Goal: Transaction & Acquisition: Purchase product/service

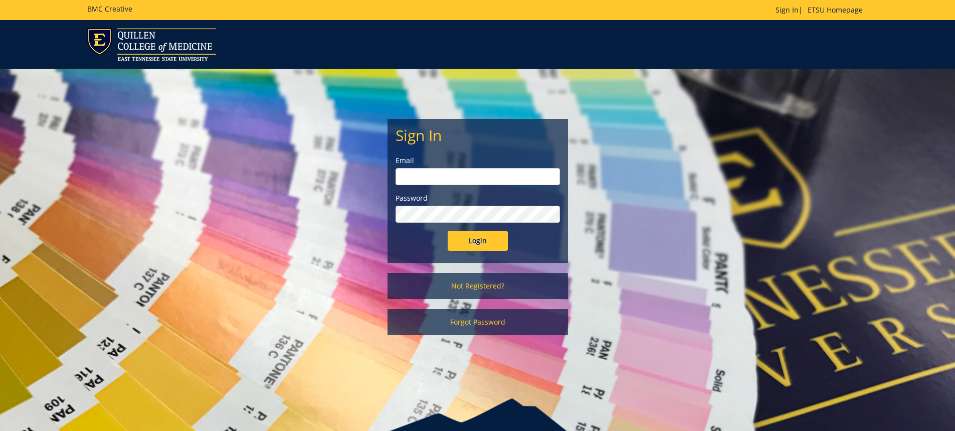
click at [450, 178] on input "email" at bounding box center [478, 176] width 165 height 17
type input "petersonth@etsu.edu"
click at [448, 231] on input "Login" at bounding box center [478, 241] width 60 height 20
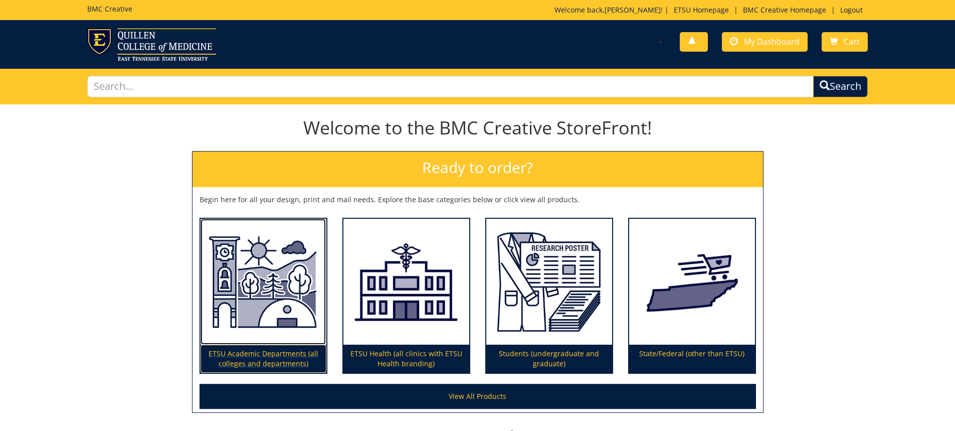
click at [296, 294] on img at bounding box center [264, 282] width 126 height 126
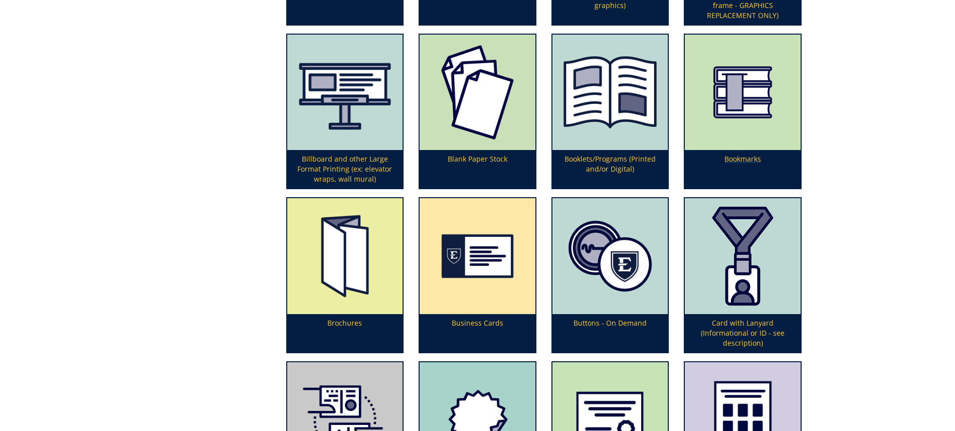
scroll to position [502, 0]
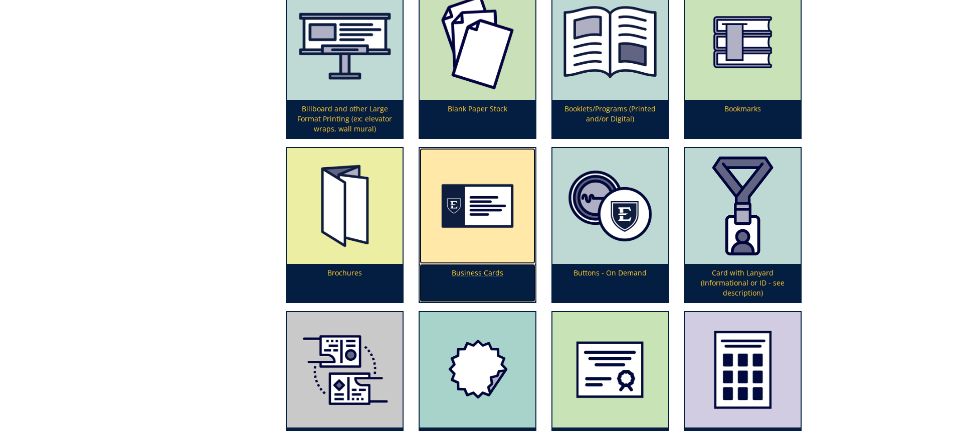
click at [468, 226] on img at bounding box center [478, 206] width 116 height 116
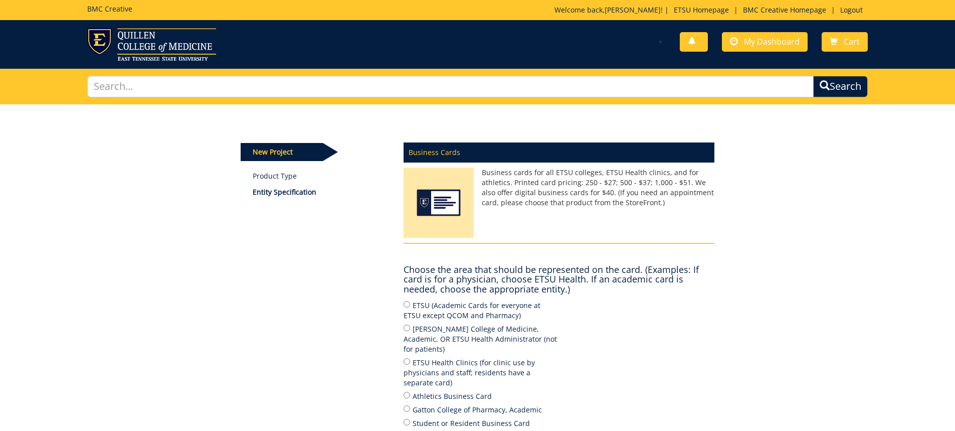
scroll to position [100, 0]
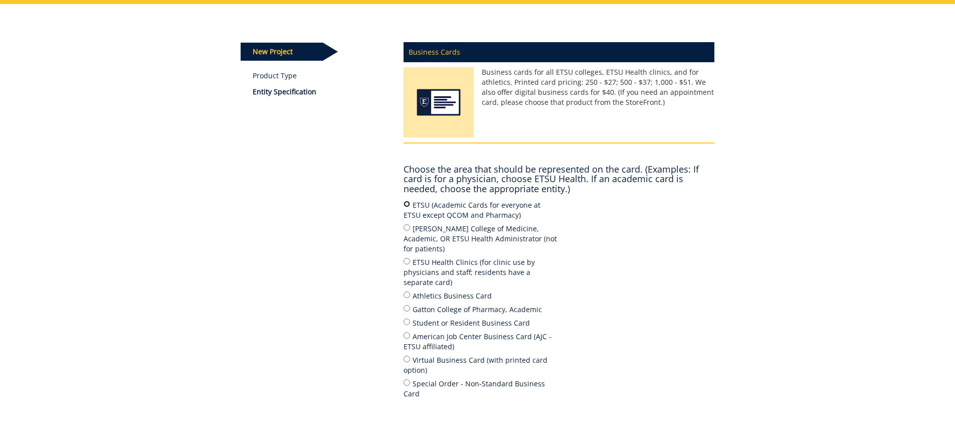
click at [406, 205] on input "ETSU (Academic Cards for everyone at ETSU except QCOM and Pharmacy)" at bounding box center [407, 204] width 7 height 7
radio input "true"
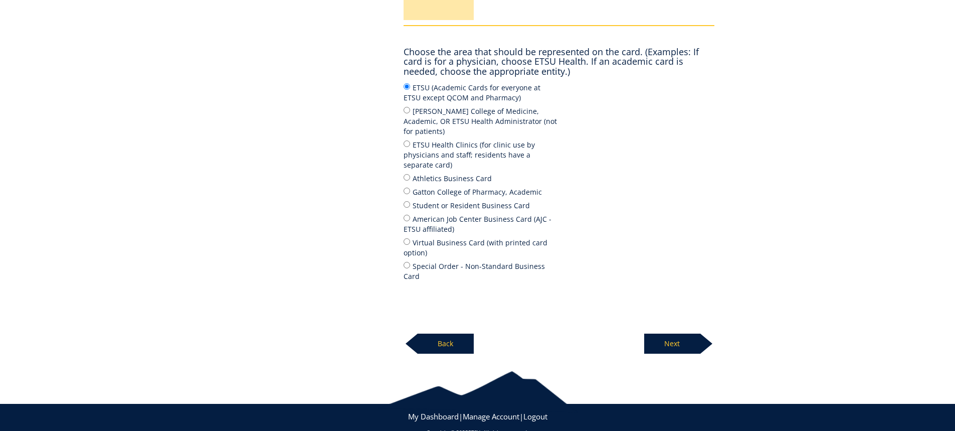
click at [673, 334] on p "Next" at bounding box center [672, 344] width 56 height 20
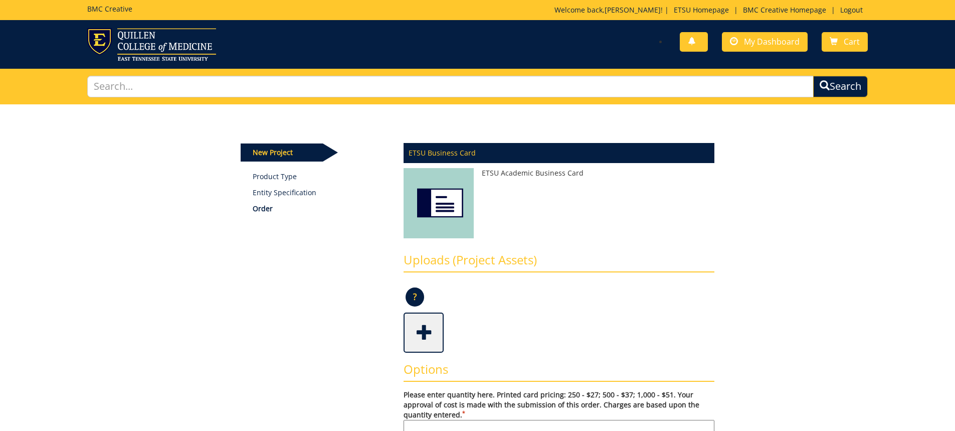
scroll to position [150, 0]
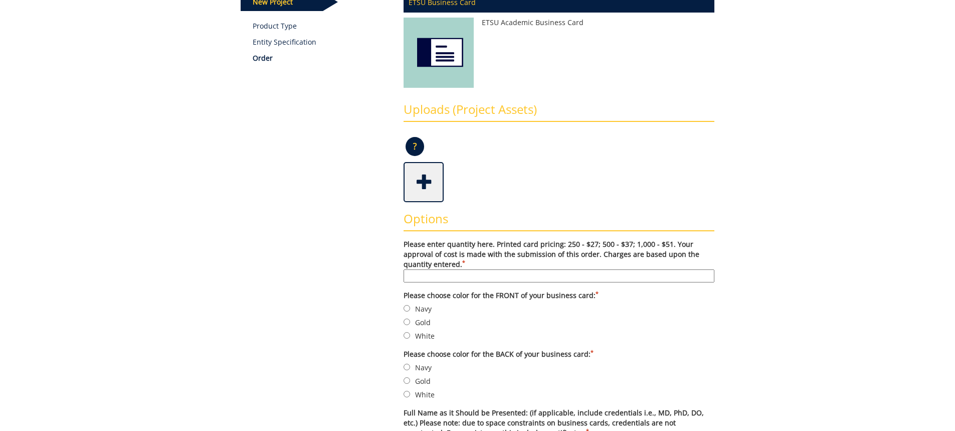
click at [442, 273] on input "Please enter quantity here. Printed card pricing: 250 - $27; 500 - $37; 1,000 -…" at bounding box center [559, 275] width 311 height 13
type input "500"
click at [410, 310] on label "Navy" at bounding box center [559, 308] width 311 height 11
click at [410, 310] on input "Navy" at bounding box center [407, 308] width 7 height 7
radio input "true"
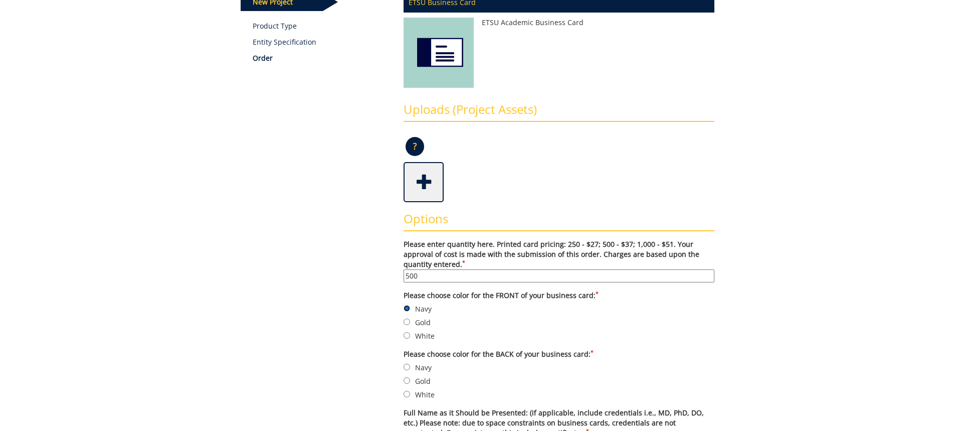
scroll to position [201, 0]
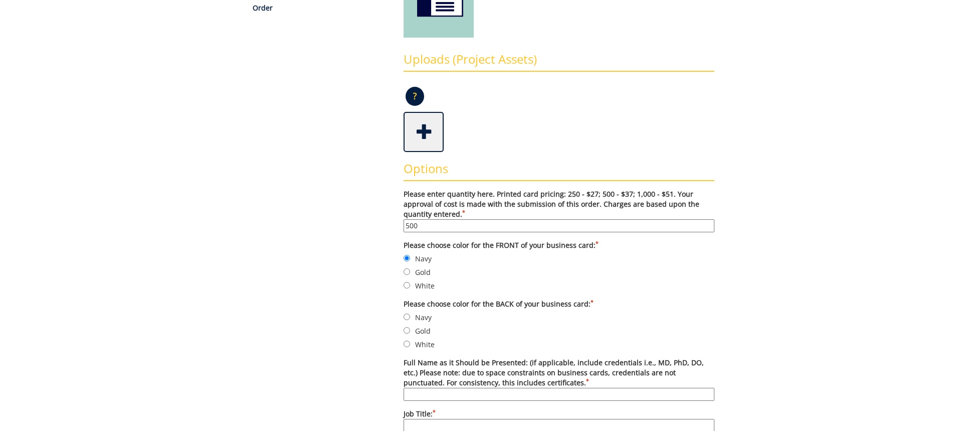
click at [415, 317] on label "Navy" at bounding box center [559, 316] width 311 height 11
click at [410, 317] on input "Navy" at bounding box center [407, 316] width 7 height 7
radio input "true"
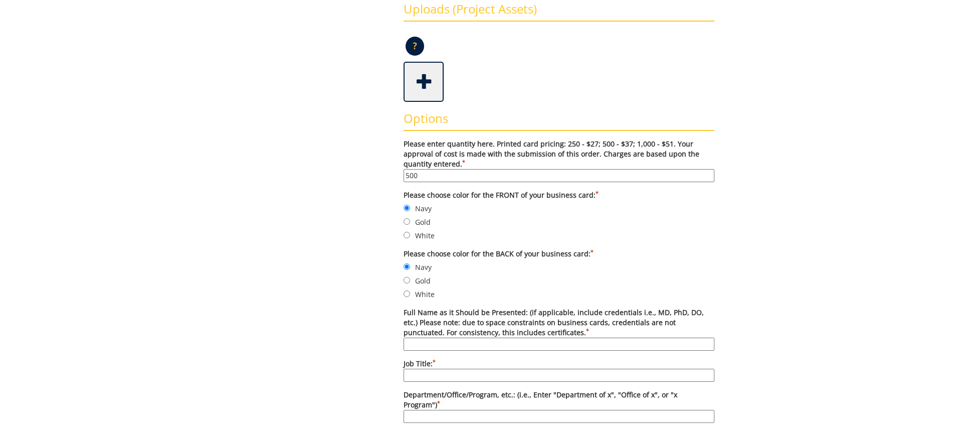
click at [437, 347] on input "Full Name as it Should be Presented: (if applicable, include credentials i.e., …" at bounding box center [559, 344] width 311 height 13
type input "[PERSON_NAME]"
click at [432, 376] on input "Job Title: *" at bounding box center [559, 375] width 311 height 13
type input "Associate Bursar"
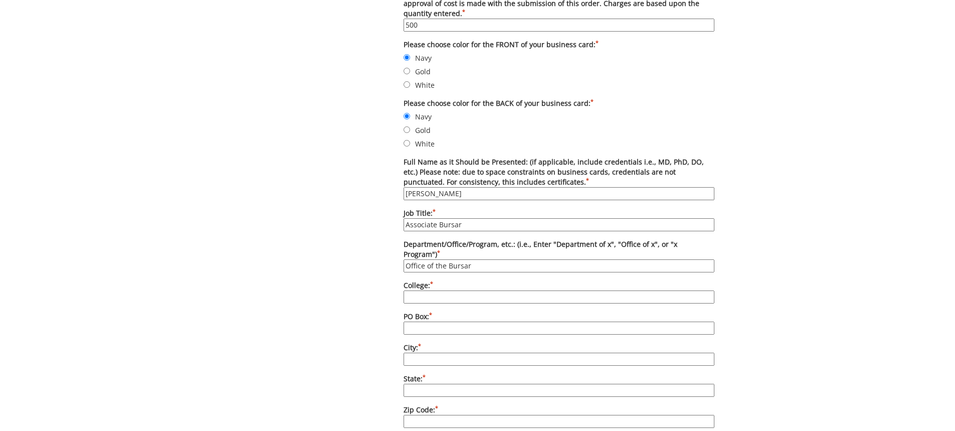
type input "Office of the Bursar"
click at [430, 290] on input "College: *" at bounding box center [559, 296] width 311 height 13
type input "[GEOGRAPHIC_DATA][US_STATE]"
type input "PO Box 70719"
type input "[GEOGRAPHIC_DATA]"
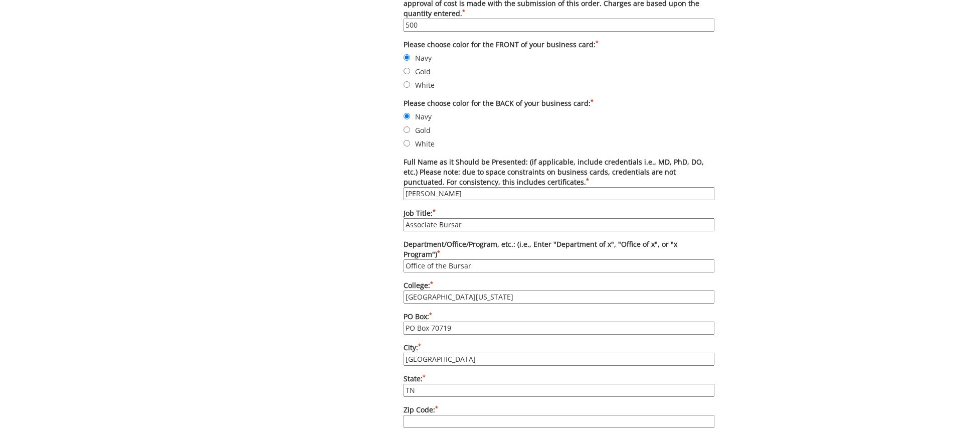
type input "TN"
type input "37614"
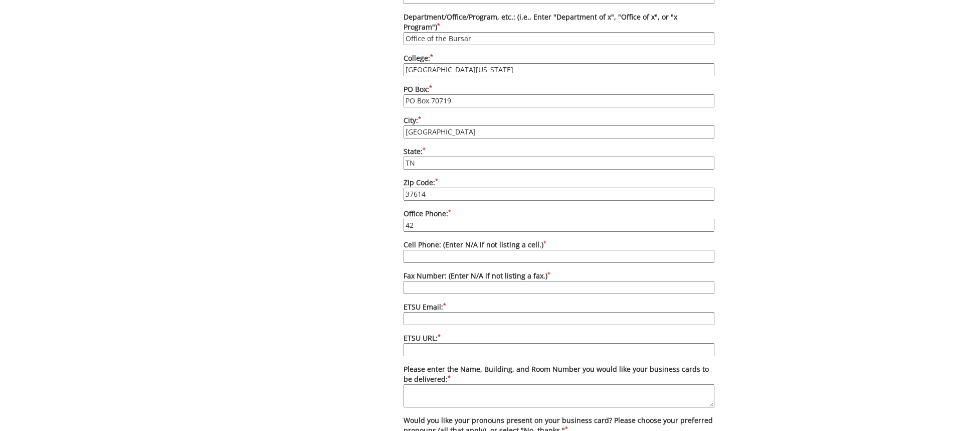
type input "4"
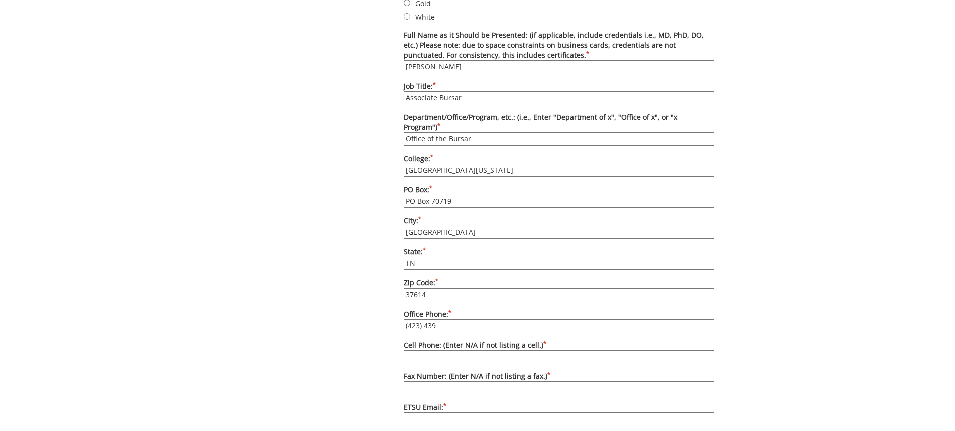
click at [449, 320] on input "(423) 439" at bounding box center [559, 325] width 311 height 13
type input "(423) 439-4212"
click at [429, 350] on input "Cell Phone: (Enter N/A if not listing a cell.) *" at bounding box center [559, 356] width 311 height 13
click at [421, 381] on input "Fax Number: (Enter N/A if not listing a fax.) *" at bounding box center [559, 387] width 311 height 13
type input "(423)439-4650"
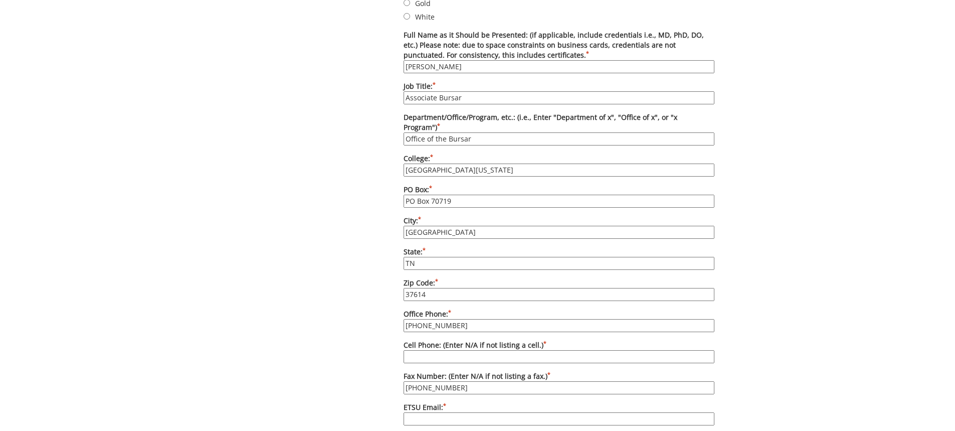
click at [411, 412] on input "ETSU Email: *" at bounding box center [559, 418] width 311 height 13
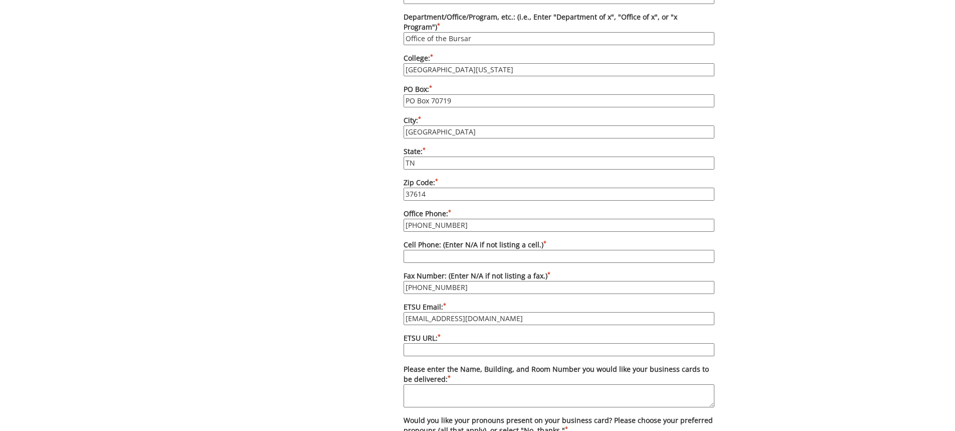
type input "hensonnc@etsu.edu"
click at [431, 343] on input "ETSU URL: *" at bounding box center [559, 349] width 311 height 13
type input "etsu.edu/bf/bursar"
click at [415, 388] on textarea "Please enter the Name, Building, and Room Number you would like your business c…" at bounding box center [559, 395] width 311 height 23
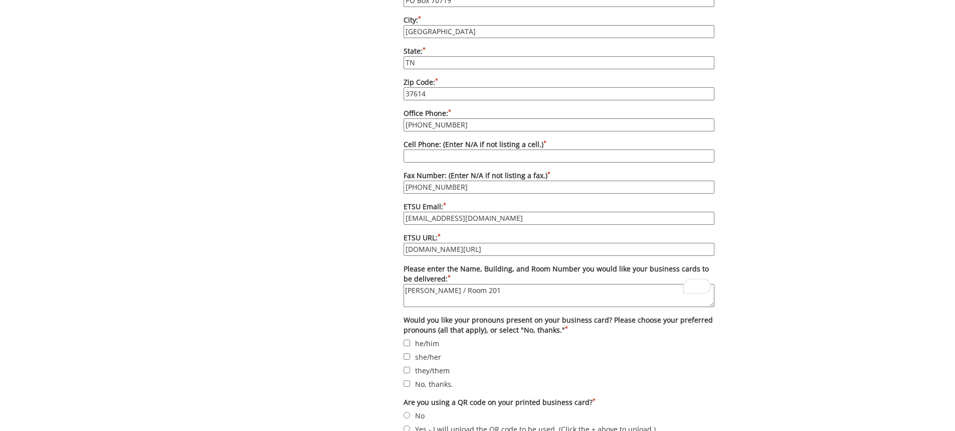
type textarea "Burgin Dossett / Room 201"
click at [442, 378] on label "No, thanks." at bounding box center [559, 383] width 311 height 11
click at [410, 380] on input "No, thanks." at bounding box center [407, 383] width 7 height 7
checkbox input "true"
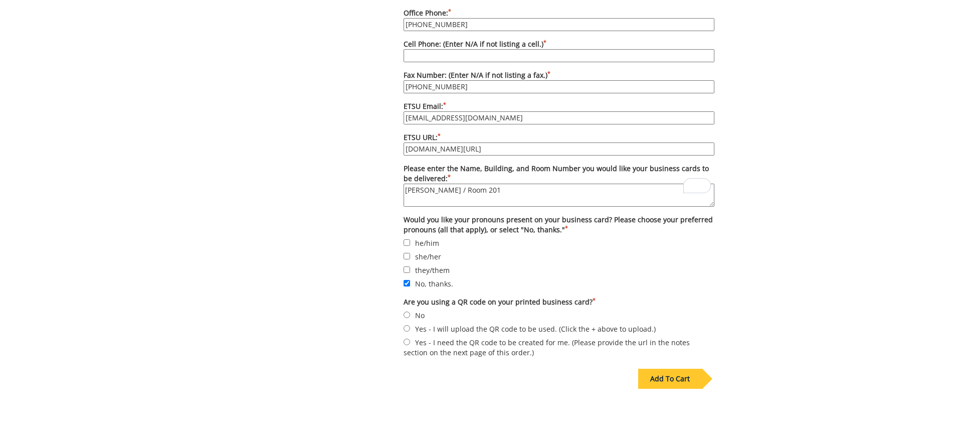
click at [418, 309] on label "No" at bounding box center [559, 314] width 311 height 11
click at [410, 311] on input "No" at bounding box center [407, 314] width 7 height 7
radio input "true"
click at [663, 369] on div "Add To Cart" at bounding box center [670, 379] width 64 height 20
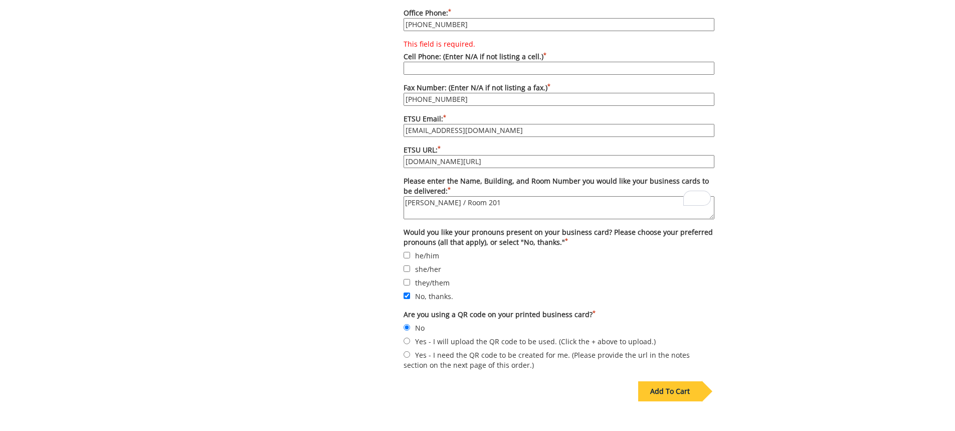
click at [447, 62] on input "This field is required. Cell Phone: (Enter N/A if not listing a cell.) *" at bounding box center [559, 68] width 311 height 13
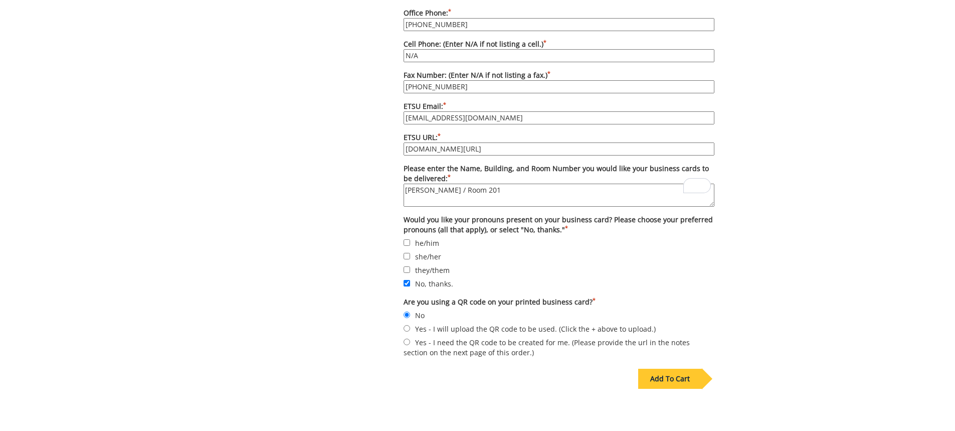
type input "N/A"
click at [666, 369] on div "Add To Cart" at bounding box center [670, 379] width 64 height 20
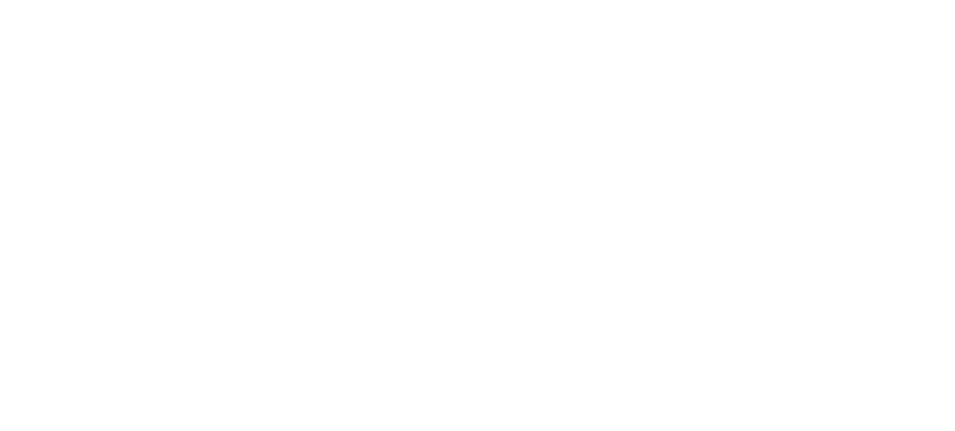
scroll to position [63, 0]
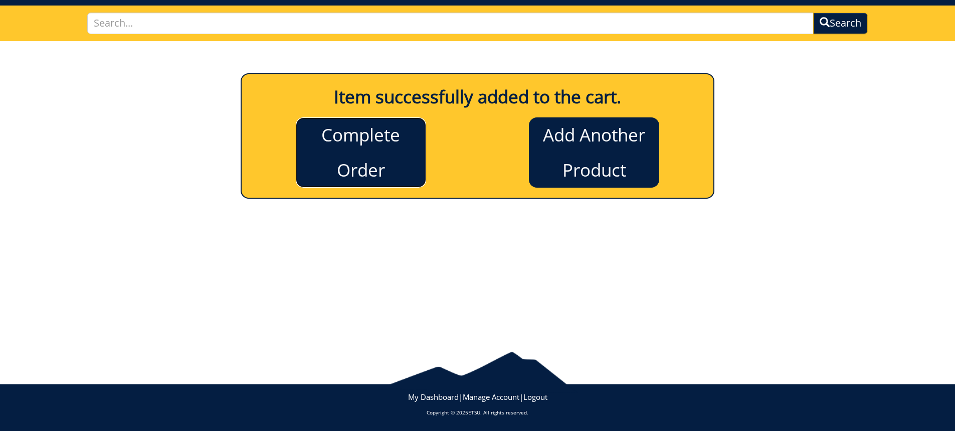
click at [359, 145] on link "Complete Order" at bounding box center [361, 152] width 130 height 70
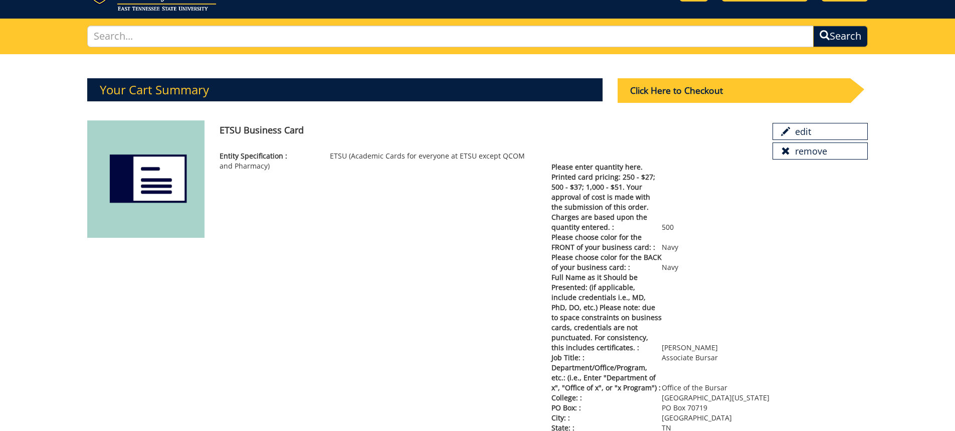
scroll to position [150, 0]
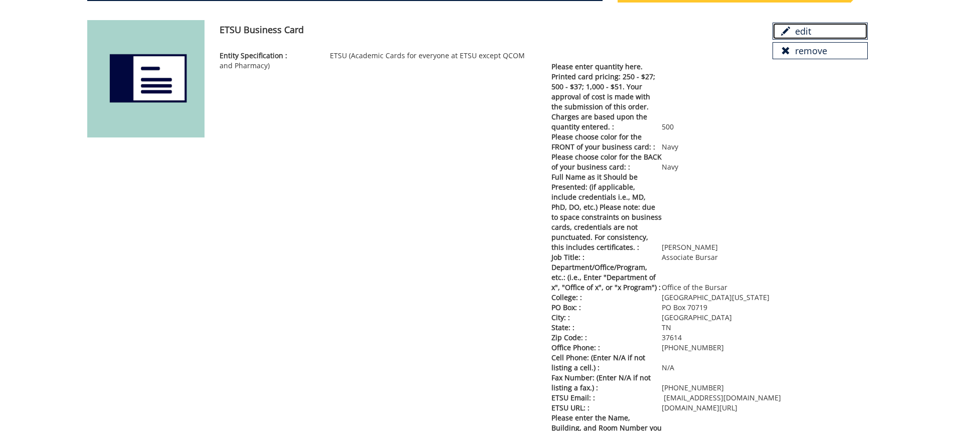
drag, startPoint x: 797, startPoint y: 33, endPoint x: 520, endPoint y: 16, distance: 277.9
click at [797, 33] on link "edit" at bounding box center [820, 31] width 95 height 17
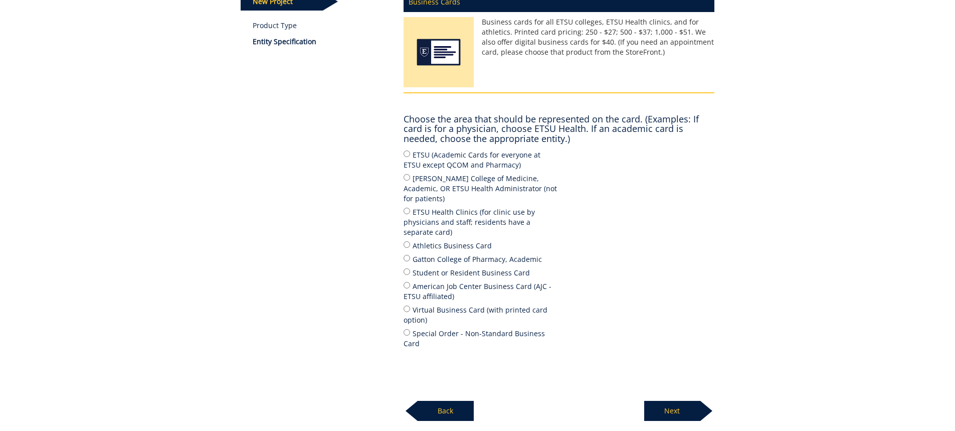
scroll to position [218, 0]
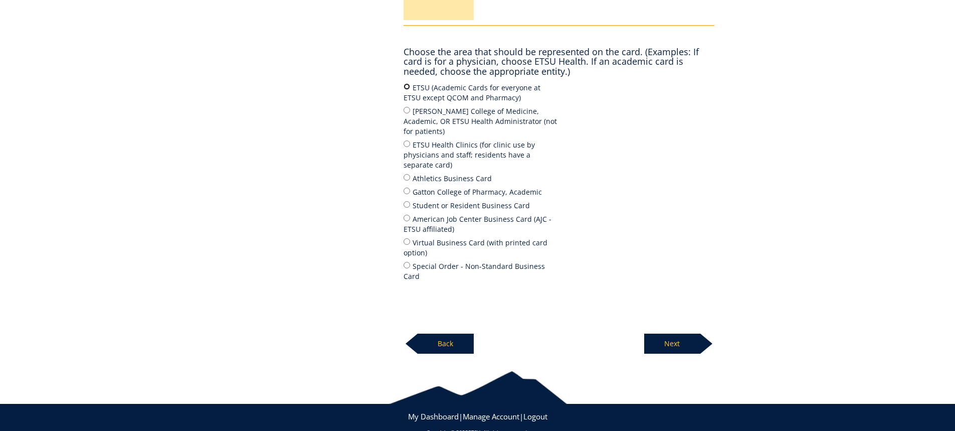
click at [406, 85] on input "ETSU (Academic Cards for everyone at ETSU except QCOM and Pharmacy)" at bounding box center [407, 86] width 7 height 7
radio input "true"
click at [672, 334] on p "Next" at bounding box center [672, 344] width 56 height 20
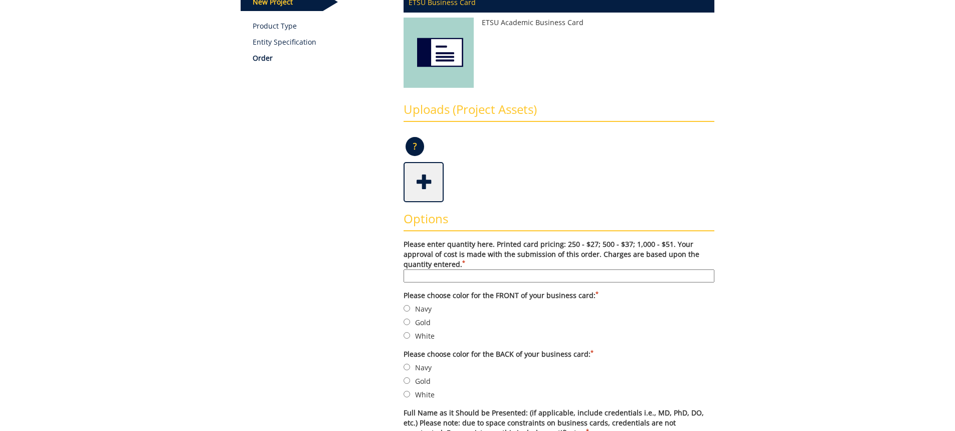
scroll to position [201, 0]
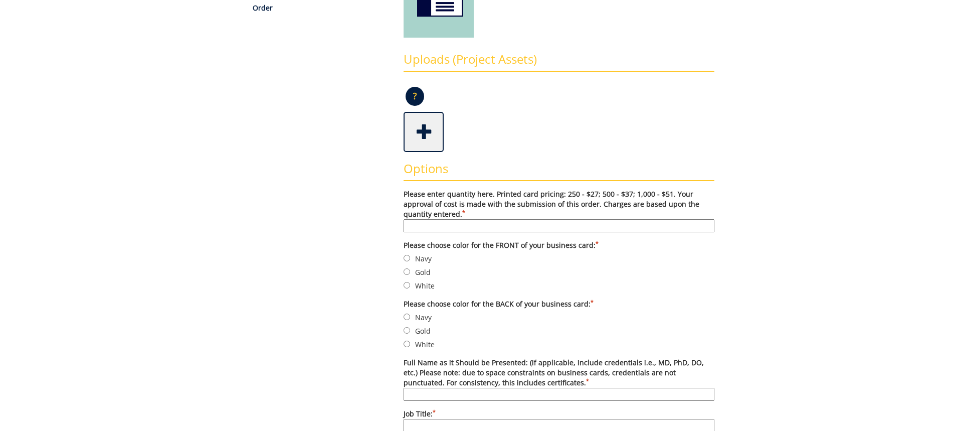
click at [461, 230] on input "Please enter quantity here. Printed card pricing: 250 - $27; 500 - $37; 1,000 -…" at bounding box center [559, 225] width 311 height 13
type input "500"
click at [425, 259] on label "Navy" at bounding box center [559, 258] width 311 height 11
click at [410, 259] on input "Navy" at bounding box center [407, 258] width 7 height 7
radio input "true"
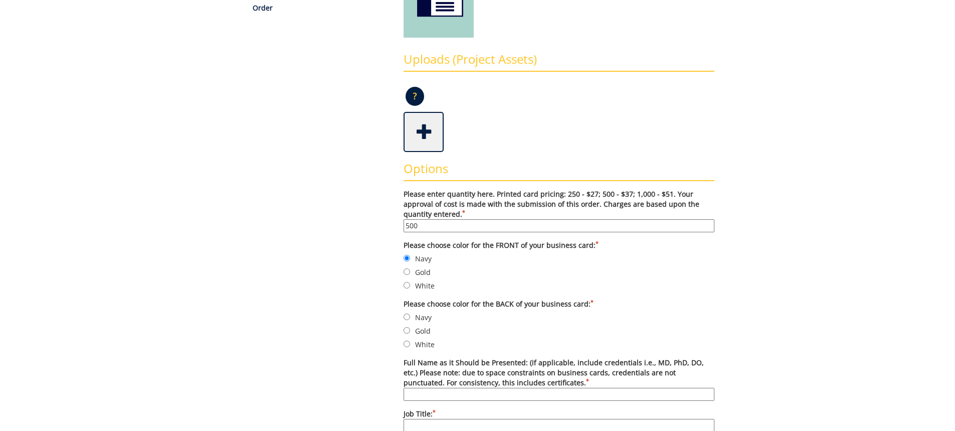
click at [426, 316] on label "Navy" at bounding box center [559, 316] width 311 height 11
click at [410, 316] on input "Navy" at bounding box center [407, 316] width 7 height 7
radio input "true"
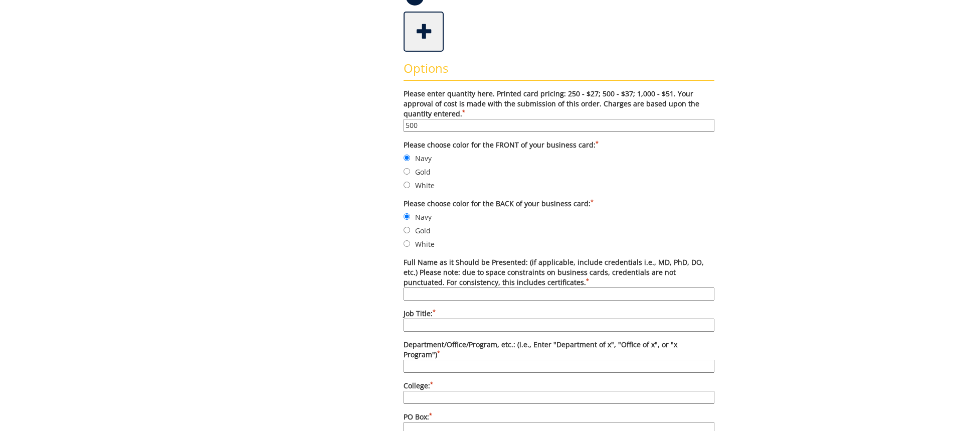
click at [454, 294] on input "Full Name as it Should be Presented: (if applicable, include credentials i.e., …" at bounding box center [559, 293] width 311 height 13
type input "[PERSON_NAME]"
type input "Associate Bursar"
click at [426, 360] on input "Department/Office/Program, etc.: (i.e., Enter "Department of x", "Office of x",…" at bounding box center [559, 366] width 311 height 13
type input "Office of the Bursar"
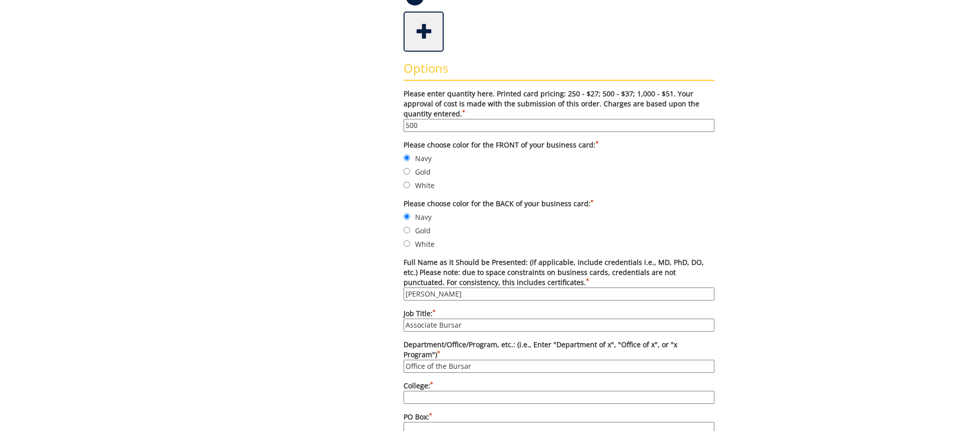
click at [423, 391] on input "College: *" at bounding box center [559, 397] width 311 height 13
type input "[GEOGRAPHIC_DATA][US_STATE]"
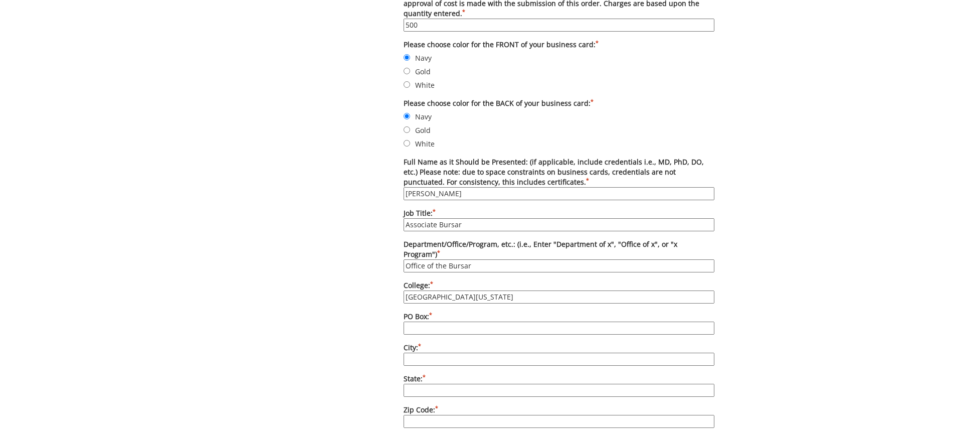
click at [435, 321] on input "PO Box: *" at bounding box center [559, 327] width 311 height 13
type input "PO Box 70719"
click at [448, 353] on input "City: *" at bounding box center [559, 359] width 311 height 13
type input "Johnson City"
type input "TN"
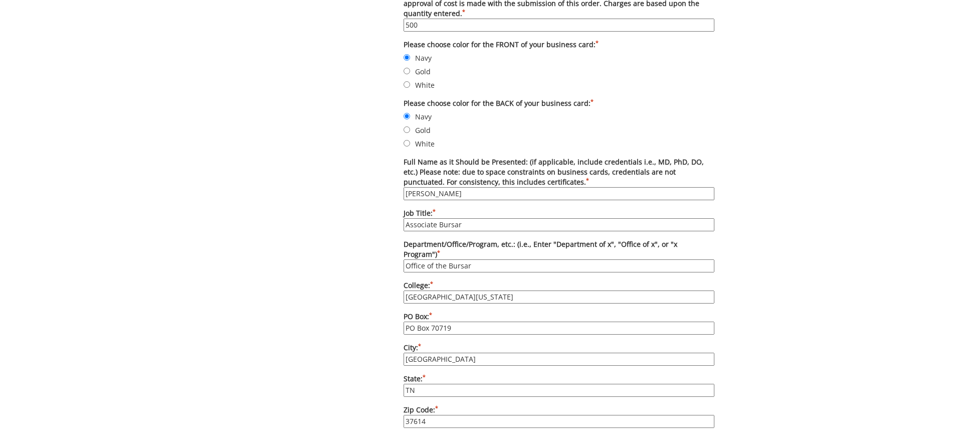
scroll to position [502, 0]
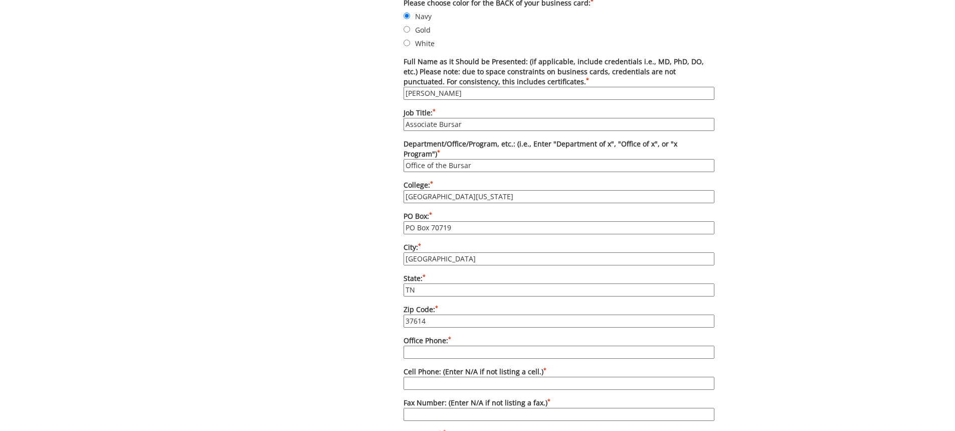
type input "37614"
click at [432, 346] on input "Office Phone: *" at bounding box center [559, 352] width 311 height 13
click at [440, 346] on input "(423) 43906425" at bounding box center [559, 352] width 311 height 13
type input "(423) 439-6425"
click at [424, 379] on input "Cell Phone: (Enter N/A if not listing a cell.) *" at bounding box center [559, 383] width 311 height 13
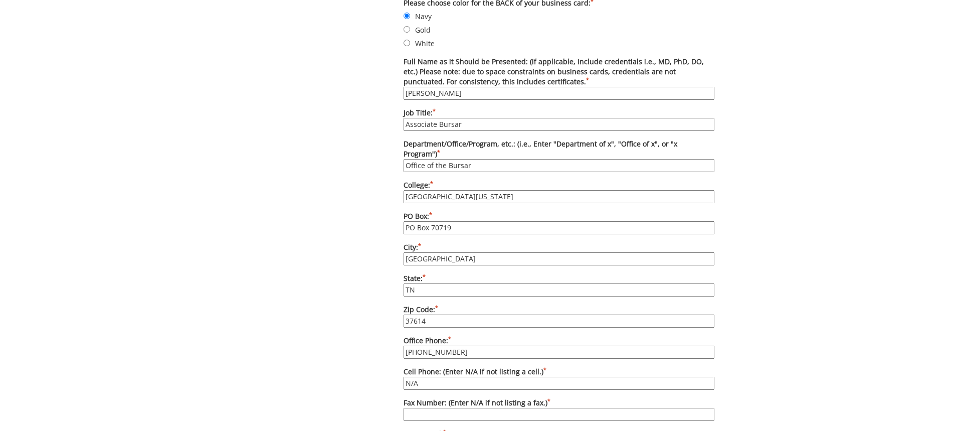
type input "N/A"
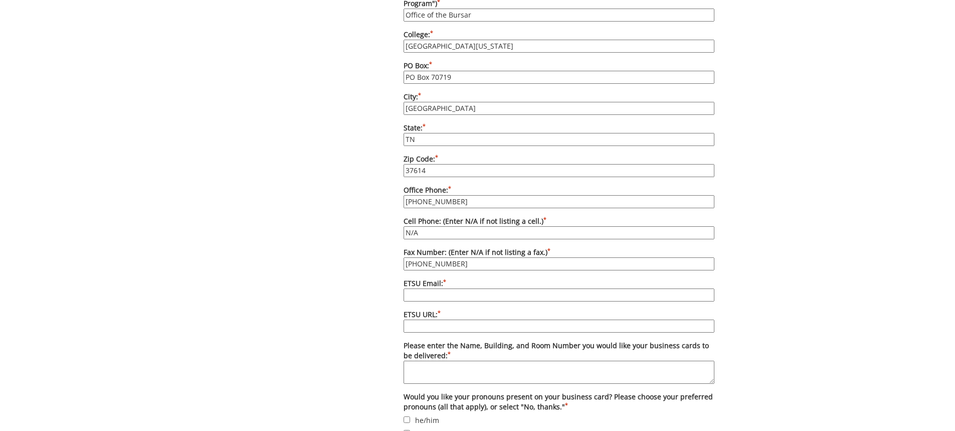
type input "(423) 439-4650"
click at [426, 288] on input "ETSU Email: *" at bounding box center [559, 294] width 311 height 13
type input "hensonnc@etsu.edu"
click at [439, 309] on label "ETSU URL: *" at bounding box center [559, 320] width 311 height 23
click at [439, 319] on input "ETSU URL: *" at bounding box center [559, 325] width 311 height 13
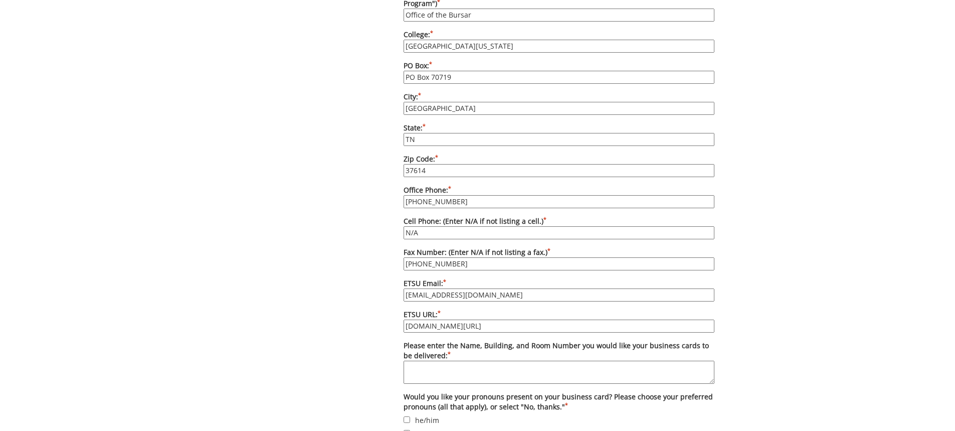
type input "etsu.edu/bf/bursar"
click at [426, 361] on textarea "Please enter the Name, Building, and Room Number you would like your business c…" at bounding box center [559, 372] width 311 height 23
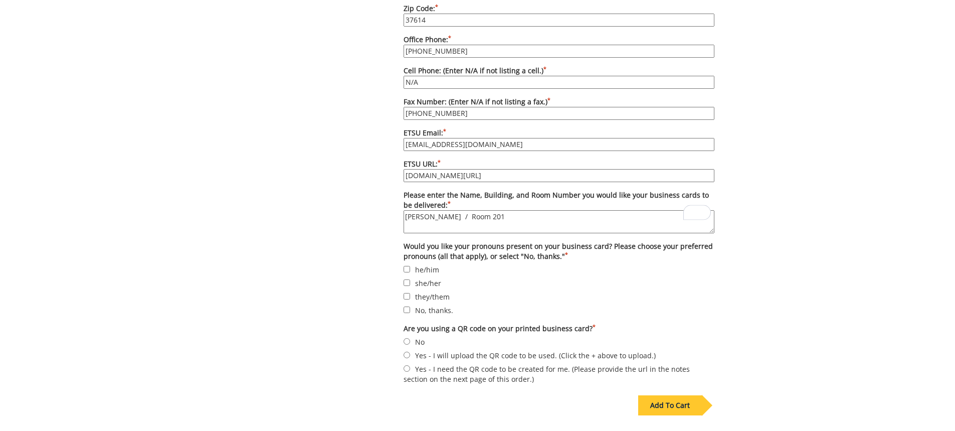
type textarea "Burgin Dossett / Room 201"
click at [418, 304] on label "No, thanks." at bounding box center [559, 309] width 311 height 11
click at [410, 306] on input "No, thanks." at bounding box center [407, 309] width 7 height 7
checkbox input "true"
click at [416, 336] on label "No" at bounding box center [559, 341] width 311 height 11
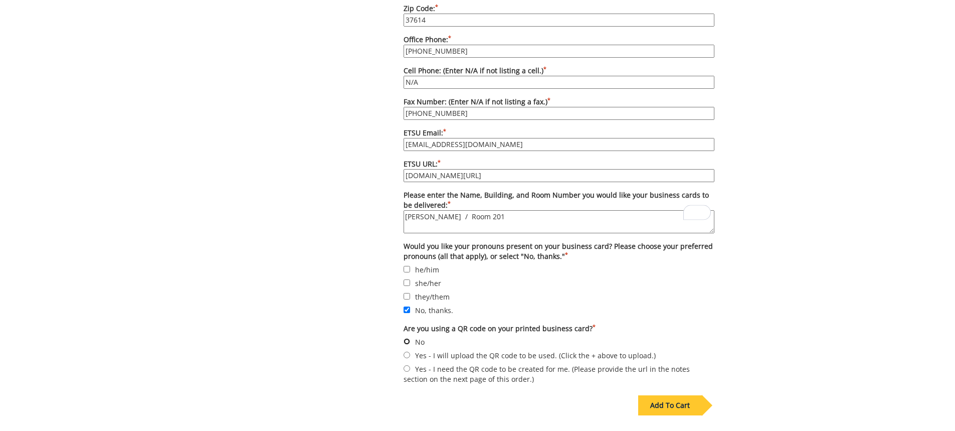
click at [410, 338] on input "No" at bounding box center [407, 341] width 7 height 7
radio input "true"
click at [680, 395] on div "Add To Cart" at bounding box center [670, 405] width 64 height 20
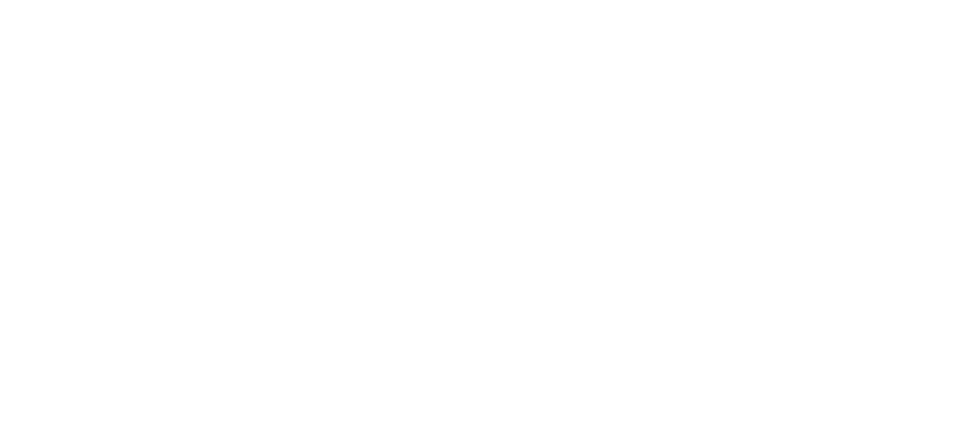
scroll to position [63, 0]
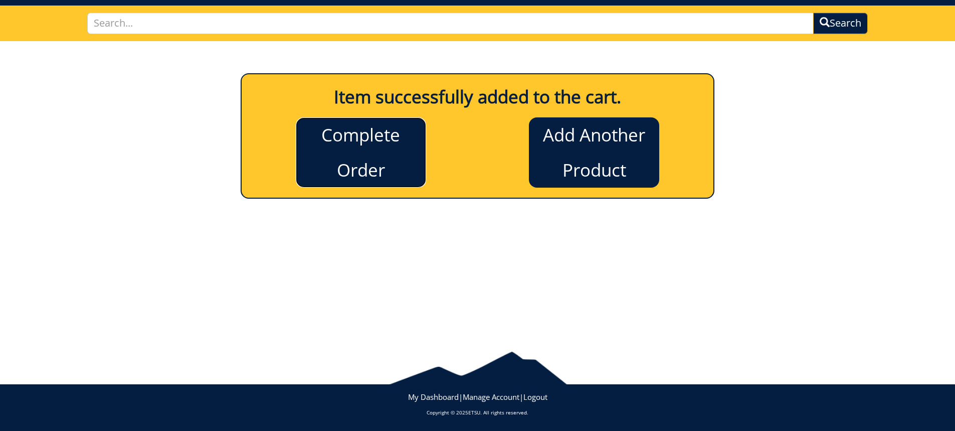
click at [366, 167] on link "Complete Order" at bounding box center [361, 152] width 130 height 70
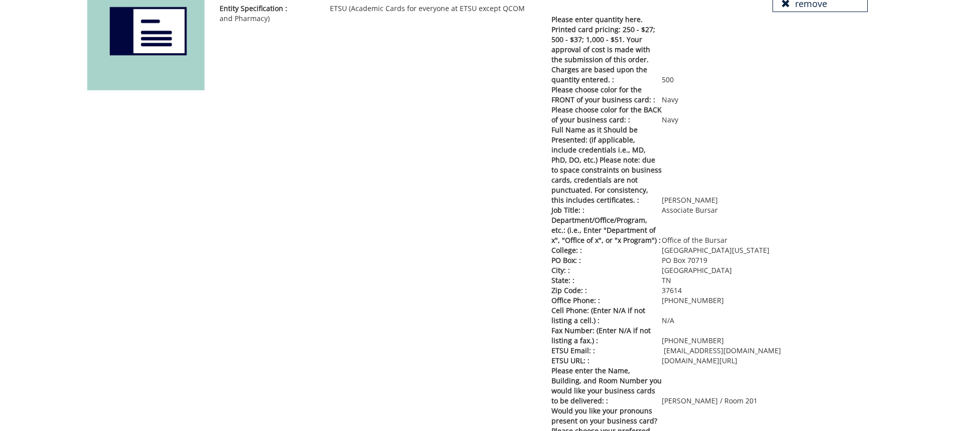
scroll to position [97, 0]
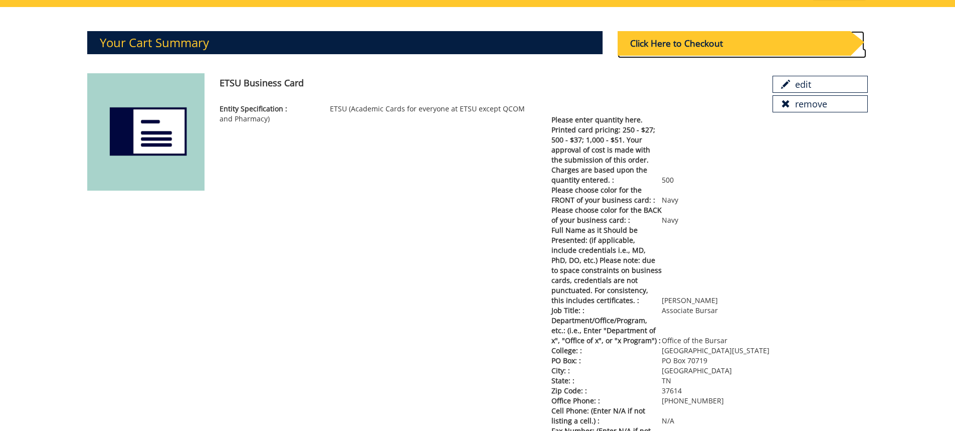
click at [678, 44] on div "Click Here to Checkout" at bounding box center [734, 43] width 233 height 25
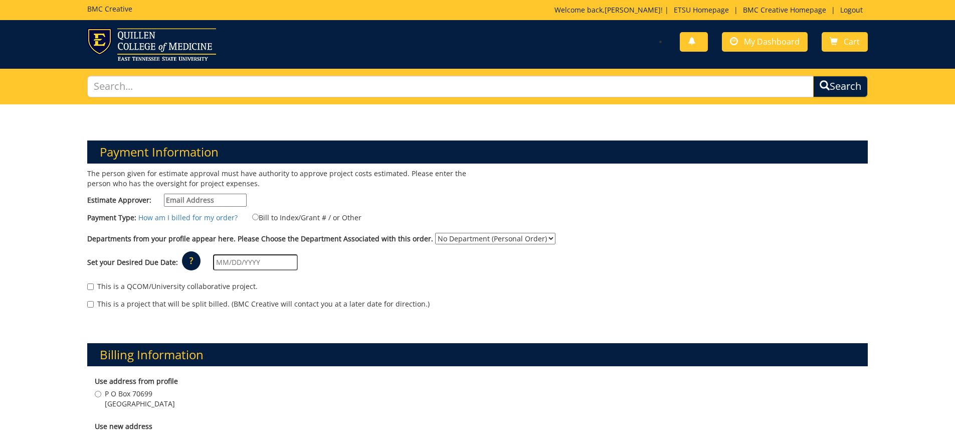
click at [178, 201] on input "Estimate Approver:" at bounding box center [205, 200] width 83 height 13
type input "[EMAIL_ADDRESS][DOMAIN_NAME]"
type input "[STREET_ADDRESS]"
type input "Telford"
type input "37690"
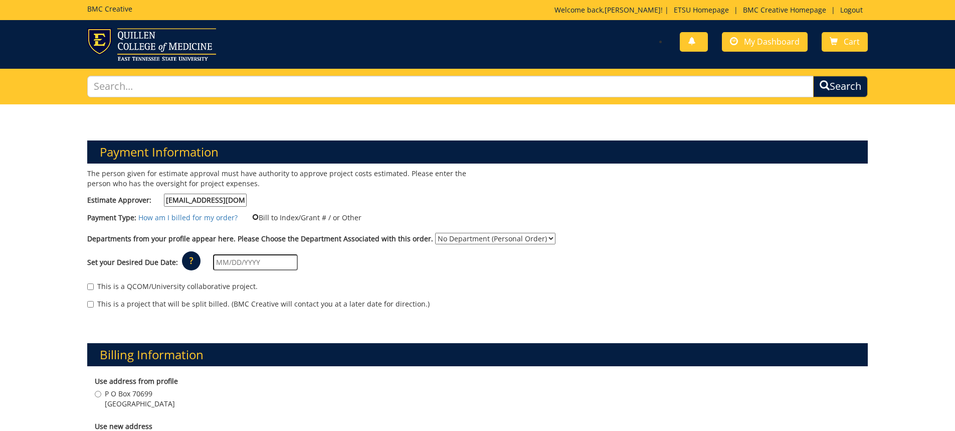
click at [252, 214] on input "Bill to Index/Grant # / or Other" at bounding box center [255, 217] width 7 height 7
radio input "true"
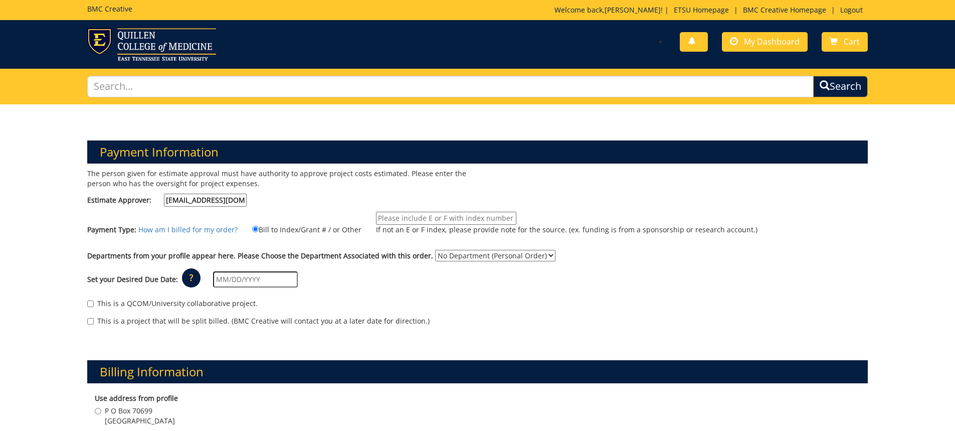
click at [391, 220] on input "If not an E or F index, please provide note for the source. (ex. funding is fro…" at bounding box center [446, 218] width 140 height 13
click at [537, 254] on select "No Department (Personal Order) Business and Technology (CBT)" at bounding box center [495, 256] width 120 height 12
click at [610, 269] on div "Set your Desired Due Date: ? × How long will my project take to finish? : Pleas…" at bounding box center [478, 280] width 796 height 28
click at [256, 279] on input "text" at bounding box center [255, 279] width 85 height 16
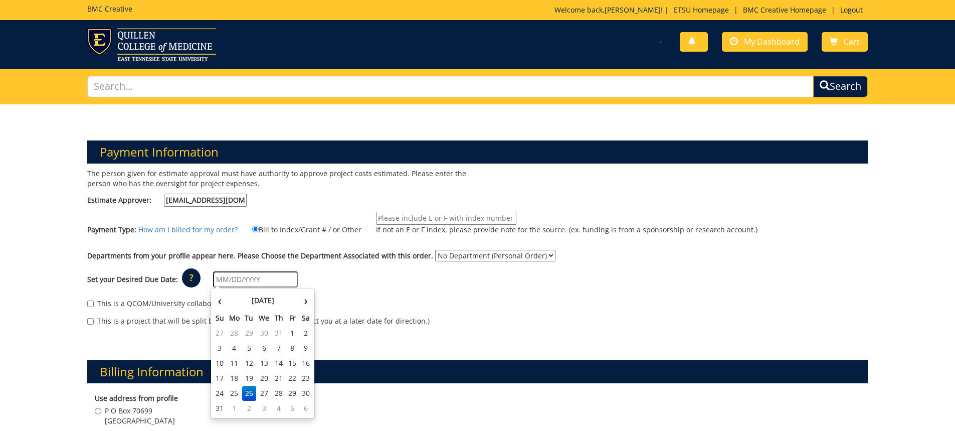
click at [227, 280] on input "text" at bounding box center [255, 279] width 85 height 16
type input "[DATE]"
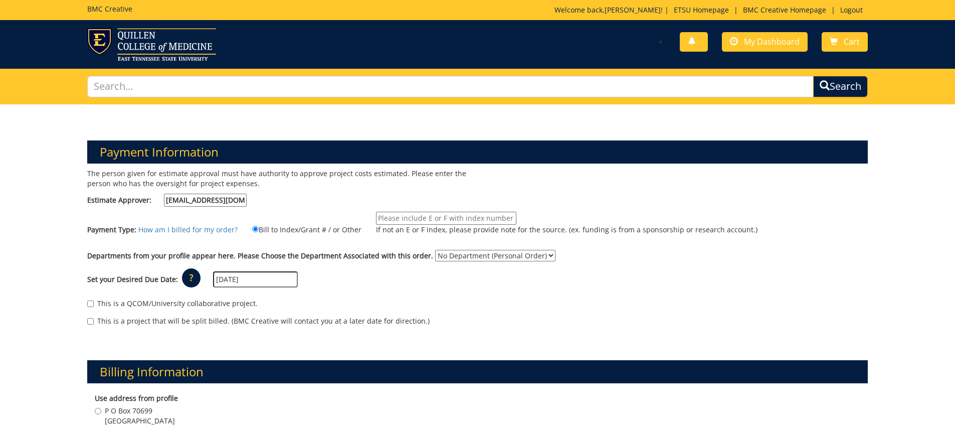
click at [371, 316] on label "This is a project that will be split billed. (BMC Creative will contact you at …" at bounding box center [258, 321] width 343 height 10
click at [94, 318] on input "This is a project that will be split billed. (BMC Creative will contact you at …" at bounding box center [90, 321] width 7 height 7
checkbox input "true"
click at [397, 218] on input "If not an E or F index, please provide note for the source. (ex. funding is fro…" at bounding box center [446, 218] width 140 height 13
click at [455, 214] on input "10-24000-100000-100-" at bounding box center [446, 218] width 140 height 13
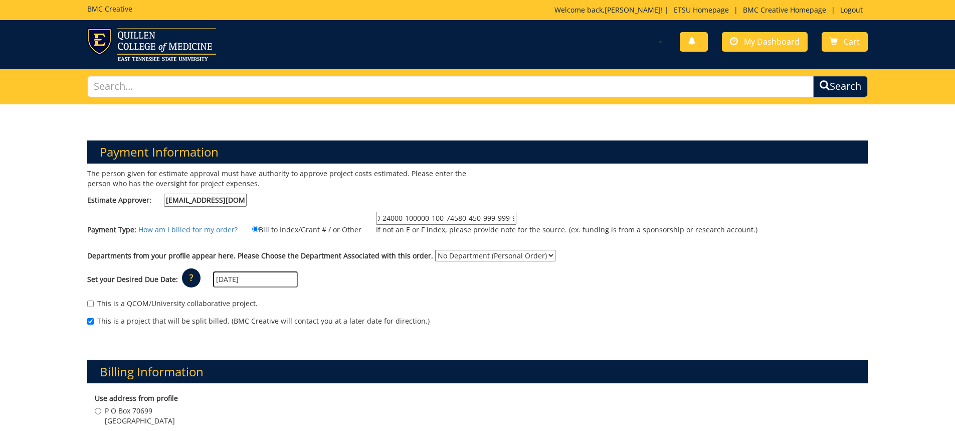
scroll to position [0, 14]
type input "10-24000-100000-100-74580-450-999-999-999"
click at [503, 299] on div "This is a QCOM/University collaborative project." at bounding box center [477, 305] width 781 height 15
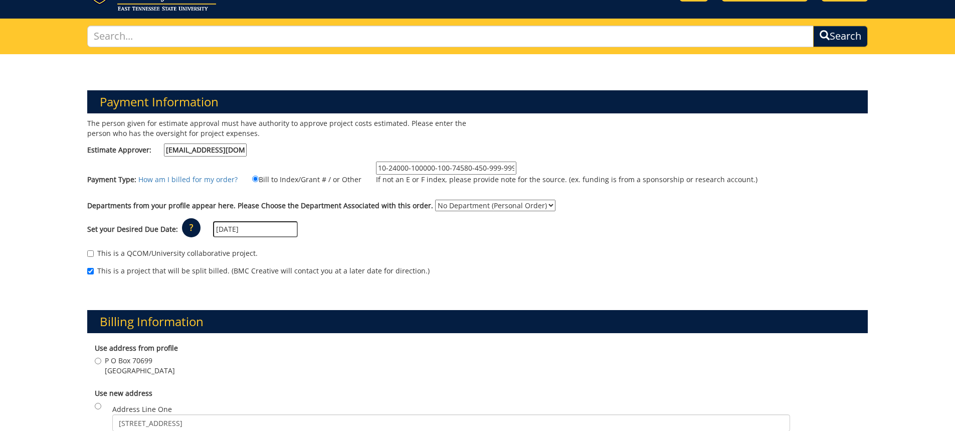
scroll to position [0, 0]
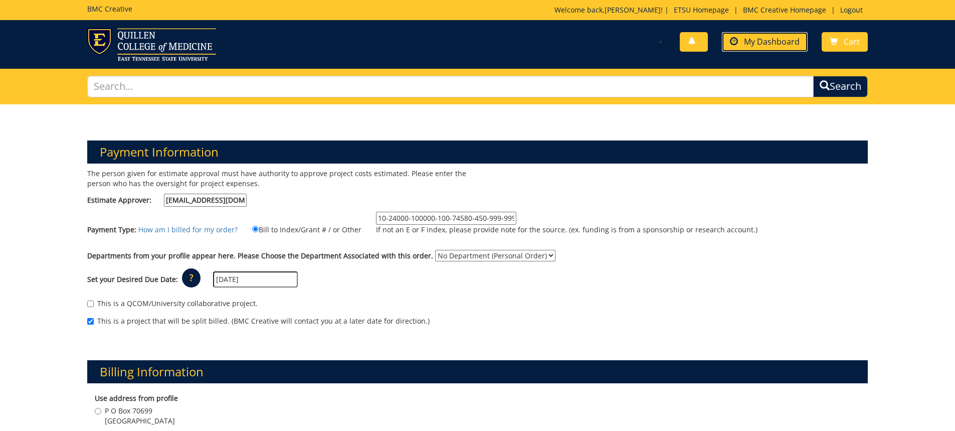
click at [781, 45] on span "My Dashboard" at bounding box center [772, 41] width 56 height 11
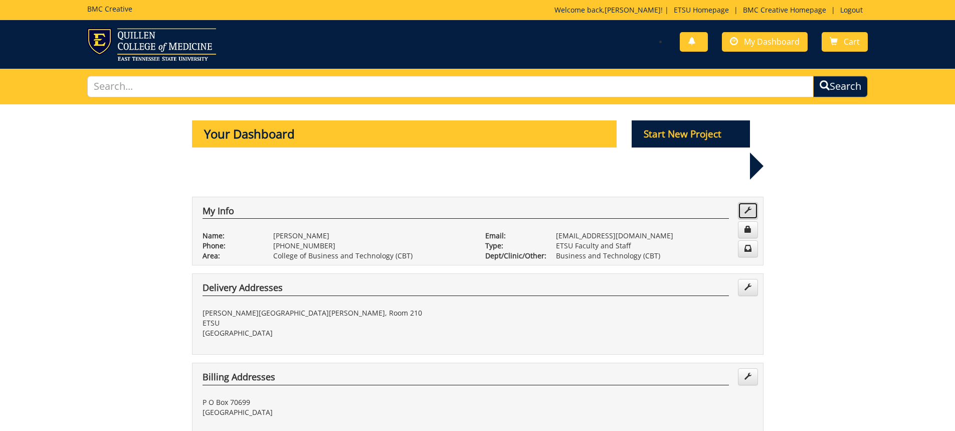
click at [748, 207] on span at bounding box center [748, 210] width 7 height 7
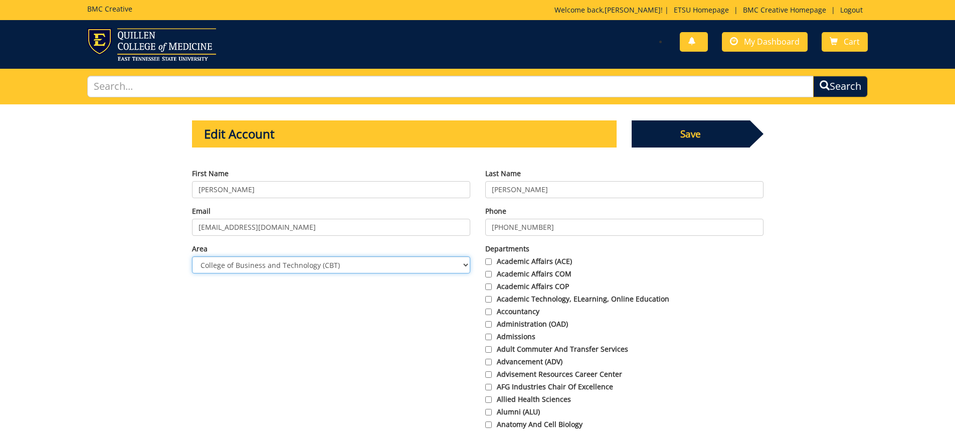
click at [351, 264] on select "Choose Area Administration Advancement (ADM) BucSports Business & Finance Clemm…" at bounding box center [331, 264] width 278 height 17
select select "14"
click at [192, 256] on select "Choose Area Administration Advancement (ADM) BucSports Business & Finance Clemm…" at bounding box center [331, 264] width 278 height 17
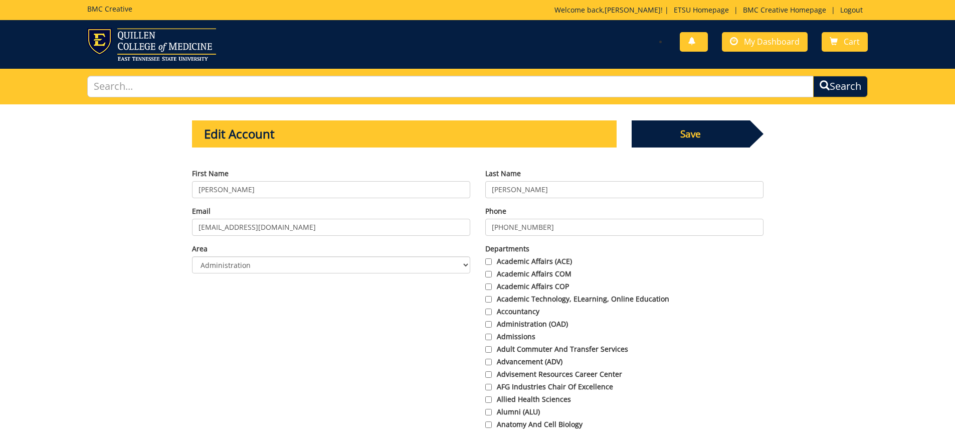
click at [556, 229] on input "423-439-5489" at bounding box center [624, 227] width 278 height 17
drag, startPoint x: 551, startPoint y: 227, endPoint x: 525, endPoint y: 226, distance: 26.1
click at [525, 226] on input "423-439-5489" at bounding box center [624, 227] width 278 height 17
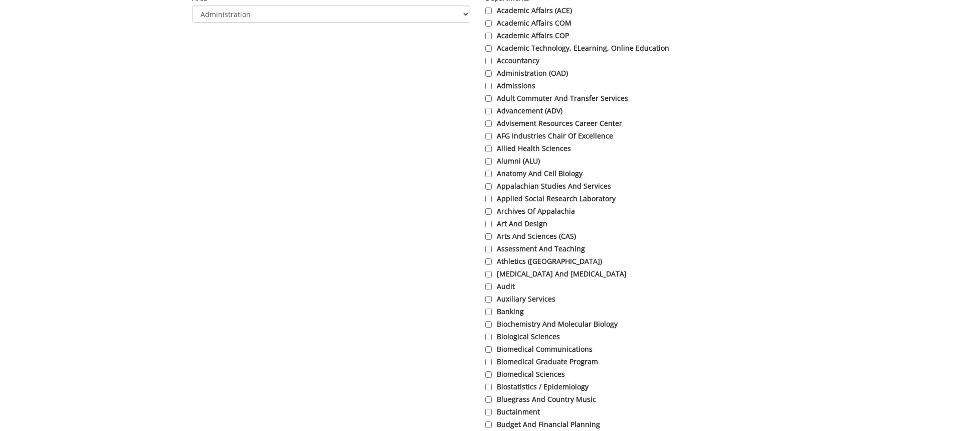
scroll to position [351, 0]
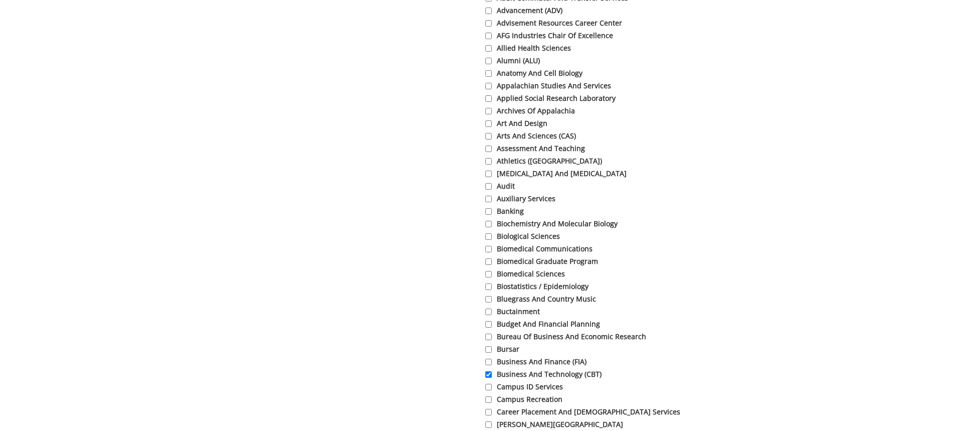
type input "[PHONE_NUMBER]"
click at [533, 362] on label "Business and Finance (FIA)" at bounding box center [624, 362] width 278 height 10
click at [492, 362] on input "Business and Finance (FIA)" at bounding box center [488, 362] width 7 height 7
checkbox input "true"
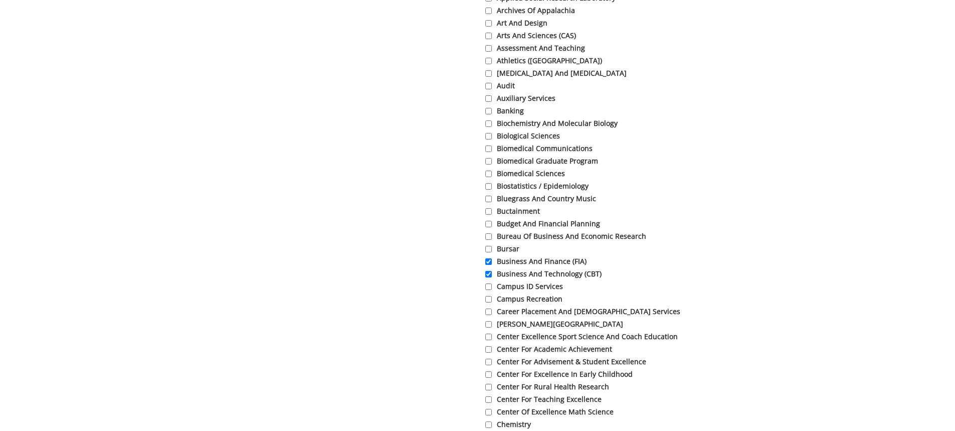
click at [510, 276] on label "Business and Technology (CBT)" at bounding box center [624, 274] width 278 height 10
click at [492, 276] on input "Business and Technology (CBT)" at bounding box center [488, 274] width 7 height 7
checkbox input "false"
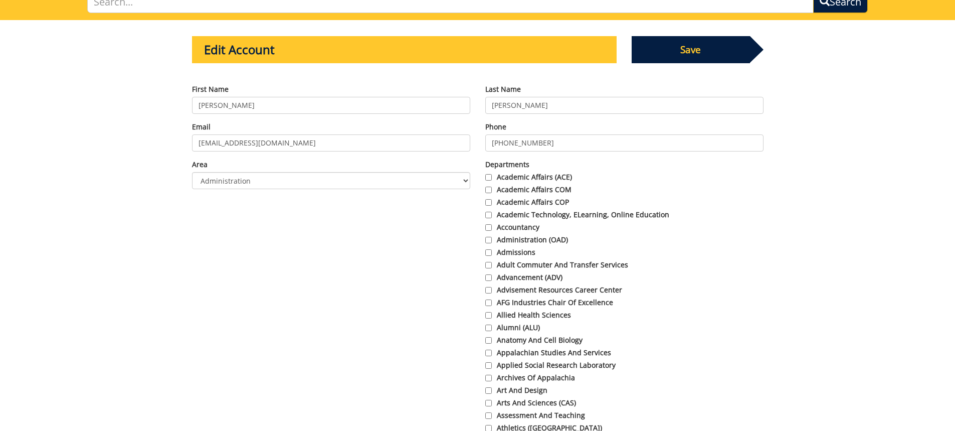
scroll to position [23, 0]
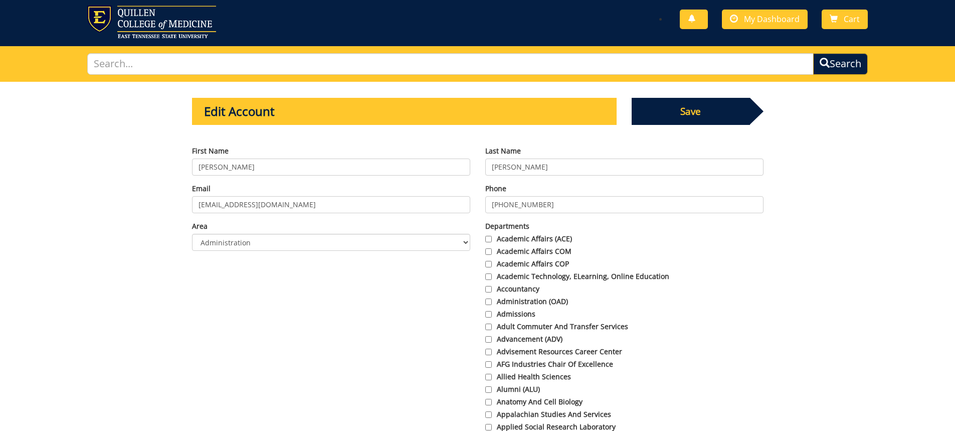
click at [693, 114] on span "Save" at bounding box center [691, 111] width 118 height 27
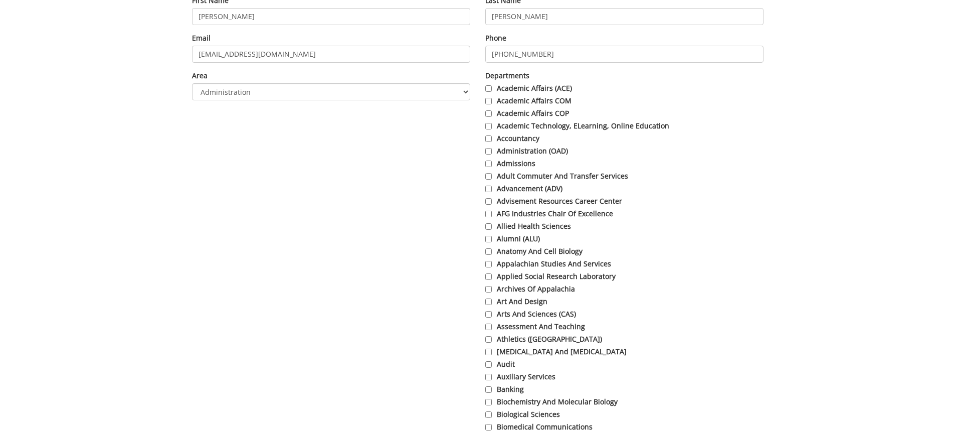
scroll to position [0, 0]
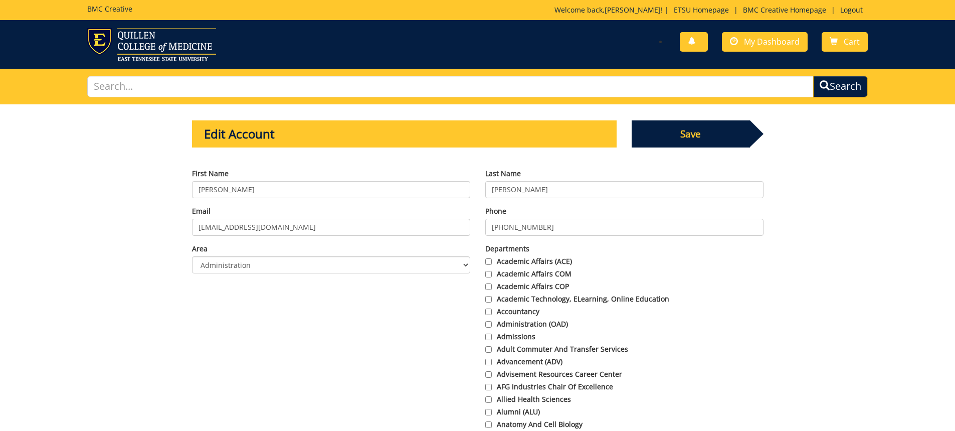
click at [730, 123] on span "Save" at bounding box center [691, 133] width 118 height 27
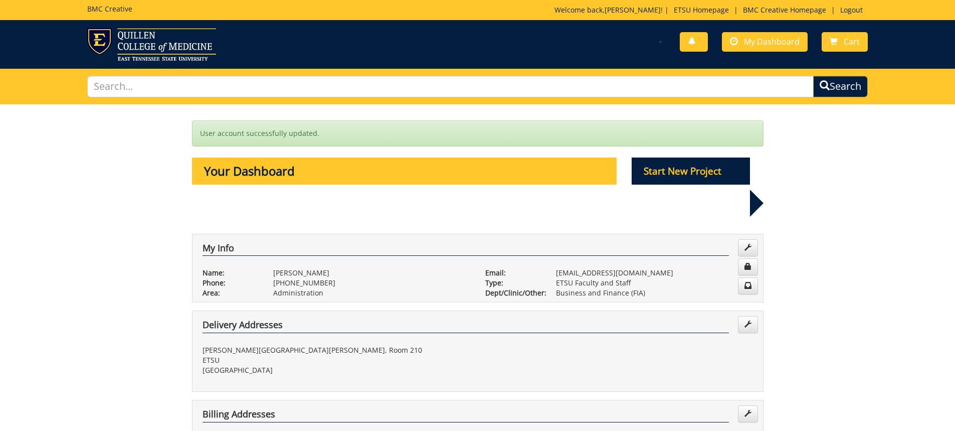
scroll to position [100, 0]
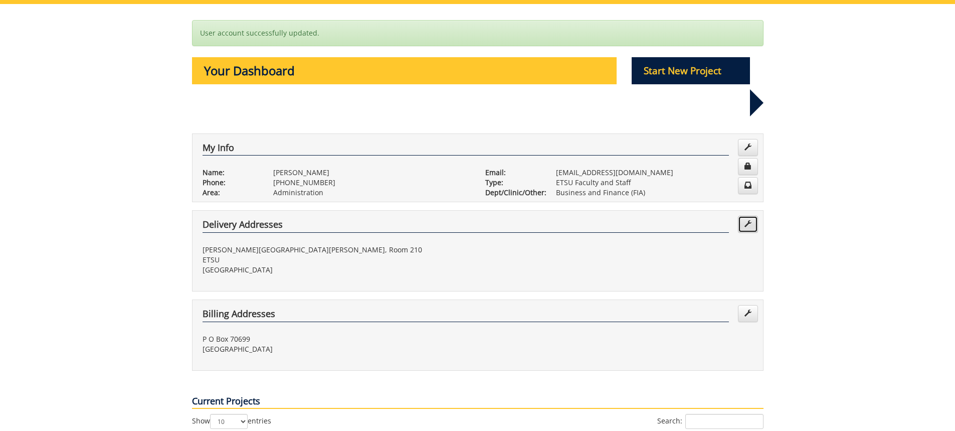
click at [750, 220] on span at bounding box center [748, 223] width 7 height 7
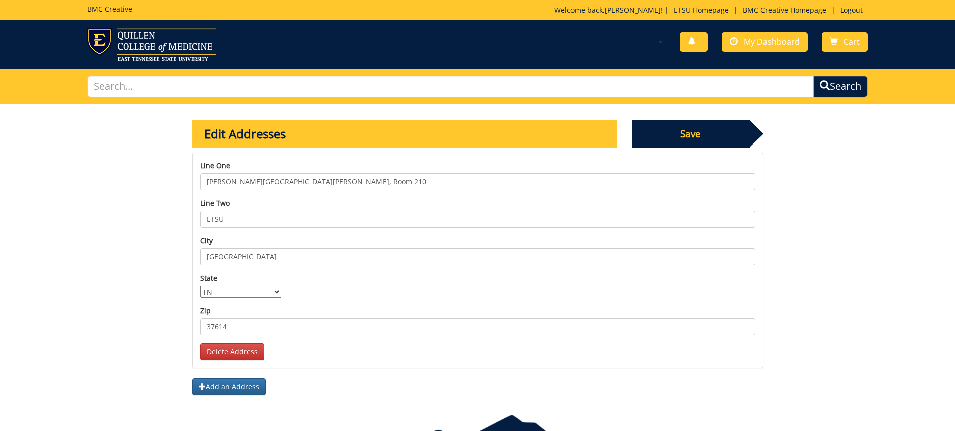
drag, startPoint x: 297, startPoint y: 177, endPoint x: 189, endPoint y: 170, distance: 109.1
click at [191, 170] on div "Line [GEOGRAPHIC_DATA][PERSON_NAME][PERSON_NAME], Room 210 Line two ETSU City […" at bounding box center [478, 273] width 587 height 243
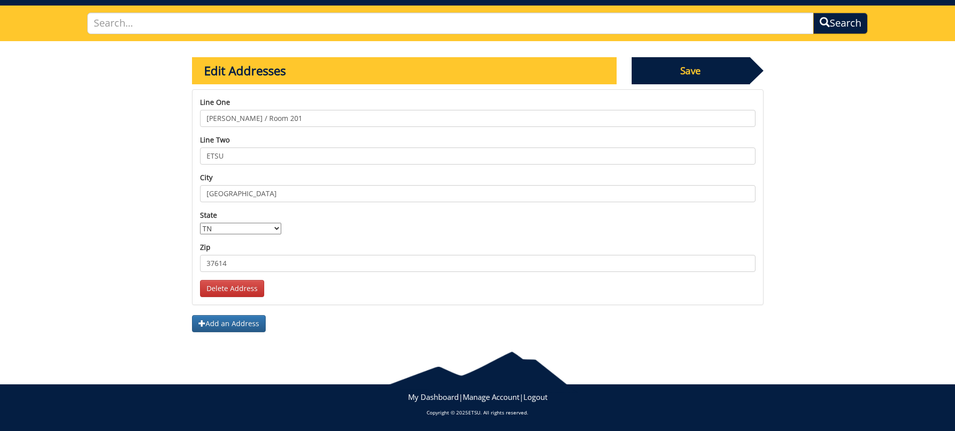
type input "[PERSON_NAME] / Room 201"
click at [687, 76] on span "Save" at bounding box center [691, 70] width 118 height 27
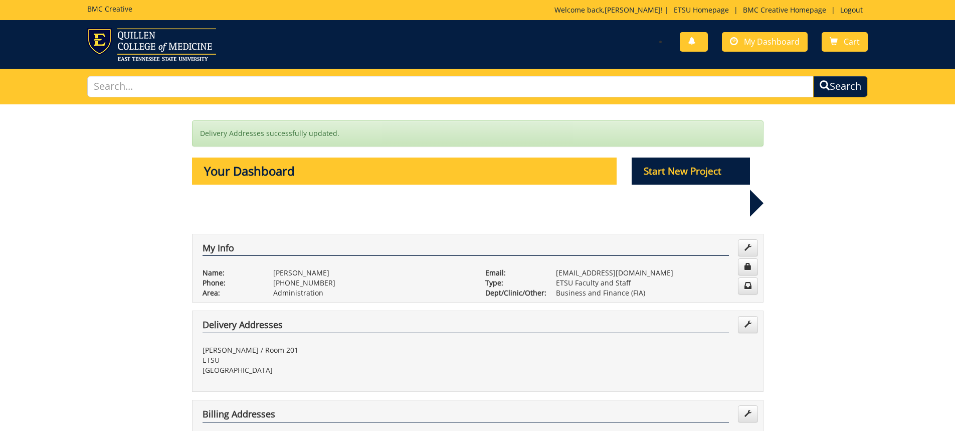
scroll to position [100, 0]
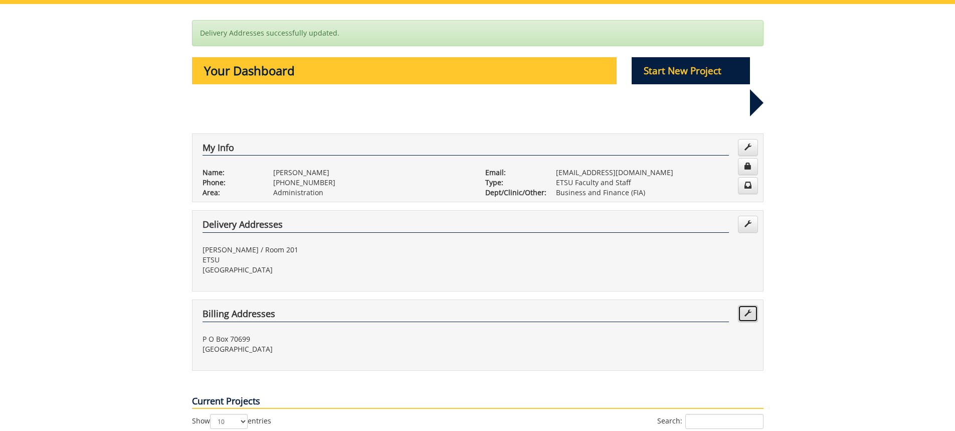
click at [753, 305] on link at bounding box center [748, 313] width 20 height 17
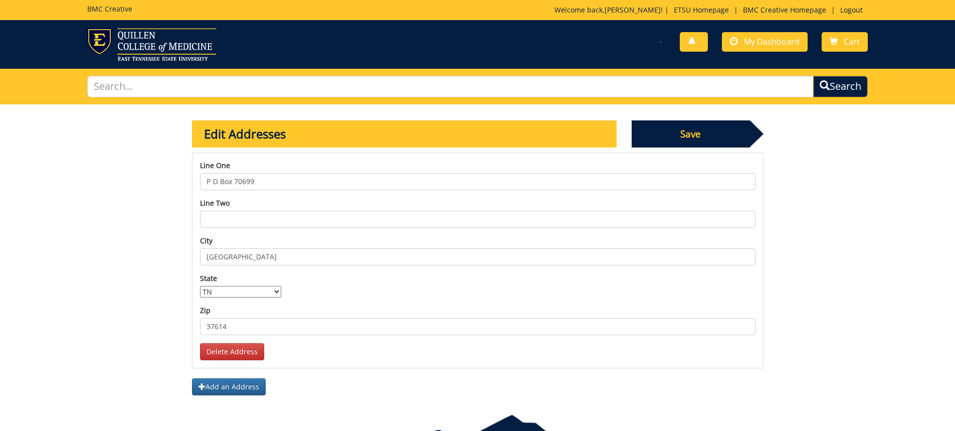
click at [266, 181] on input "P O Box 70699" at bounding box center [478, 181] width 556 height 17
drag, startPoint x: 268, startPoint y: 184, endPoint x: 241, endPoint y: 183, distance: 26.6
click at [241, 183] on input "P O Box 70699" at bounding box center [478, 181] width 556 height 17
drag, startPoint x: 275, startPoint y: 183, endPoint x: 243, endPoint y: 182, distance: 32.1
click at [243, 182] on input "P O Box 70719" at bounding box center [478, 181] width 556 height 17
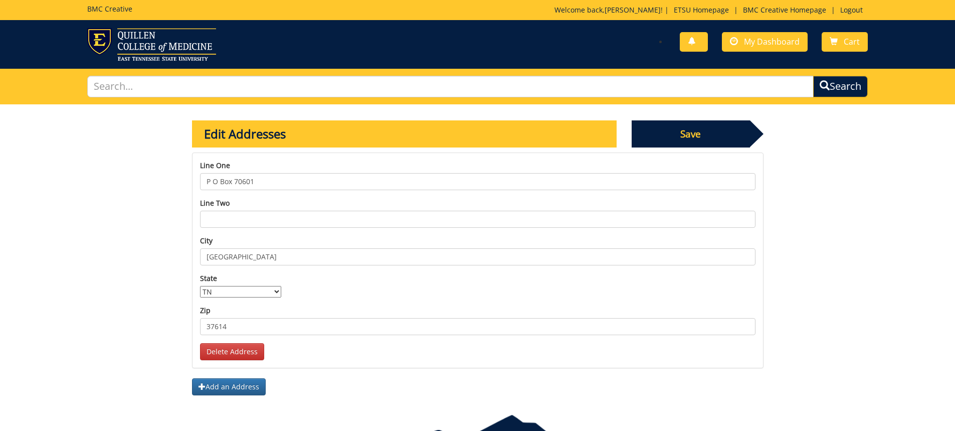
scroll to position [63, 0]
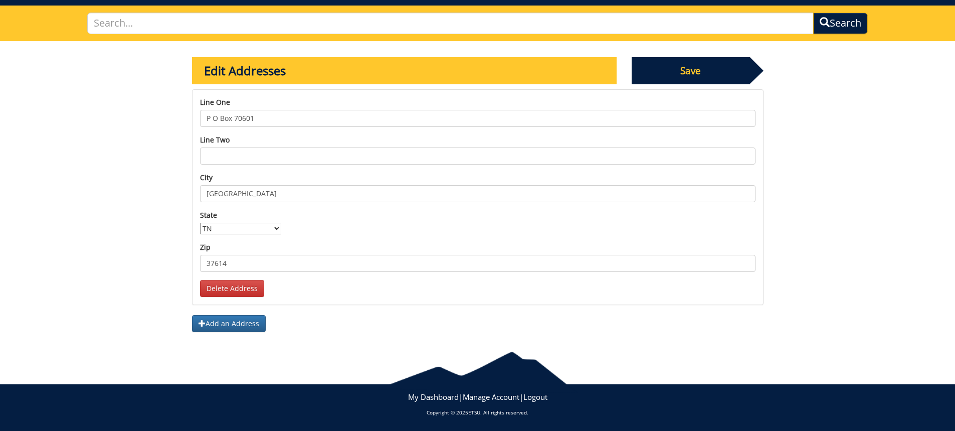
type input "P O Box 70601"
click at [701, 70] on span "Save" at bounding box center [691, 70] width 118 height 27
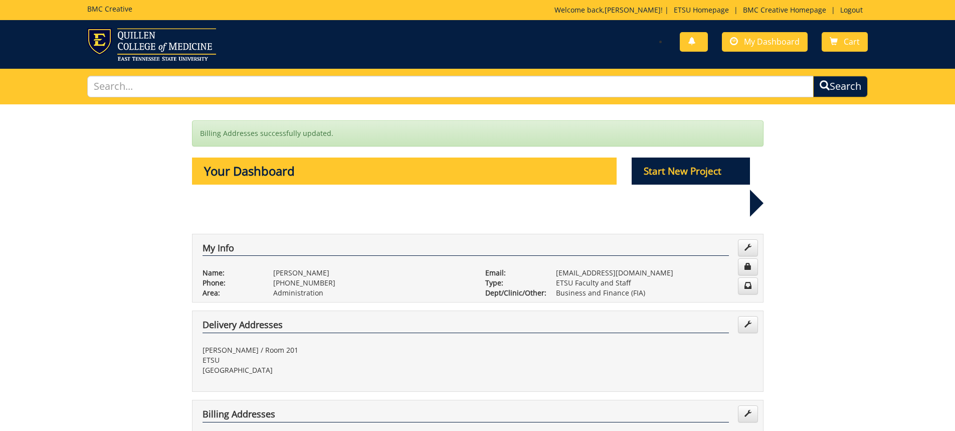
scroll to position [100, 0]
click at [713, 129] on div "User account successfully updated." at bounding box center [478, 133] width 572 height 26
click at [842, 36] on link "Cart" at bounding box center [845, 42] width 46 height 20
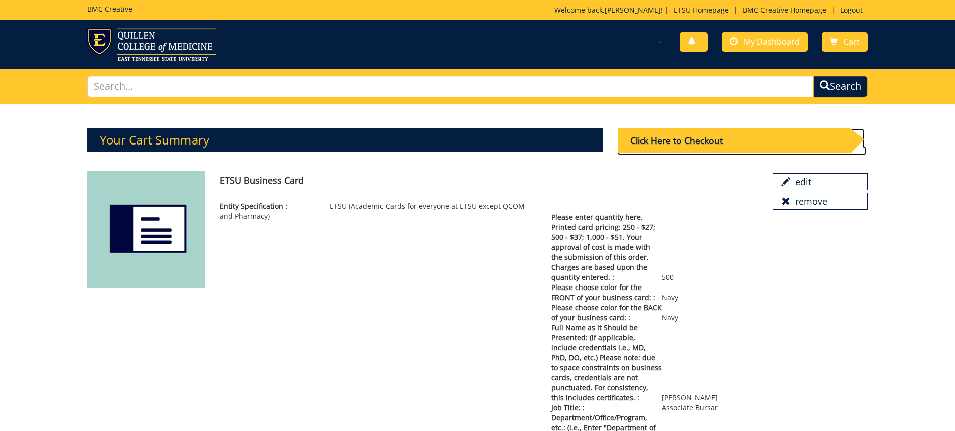
click at [698, 144] on div "Click Here to Checkout" at bounding box center [734, 140] width 233 height 25
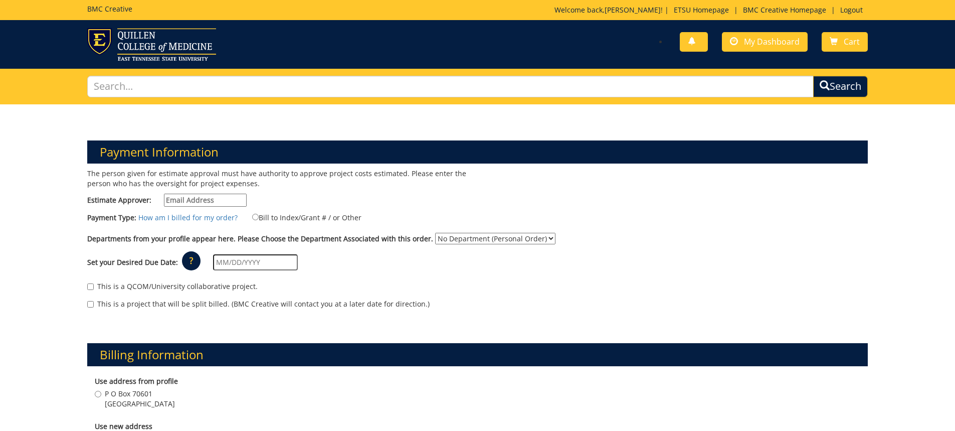
click at [214, 201] on input "Estimate Approver:" at bounding box center [205, 200] width 83 height 13
type input "petersonth@etsu.edu"
type input "132 Crestview Road"
type input "Telford"
type input "37690"
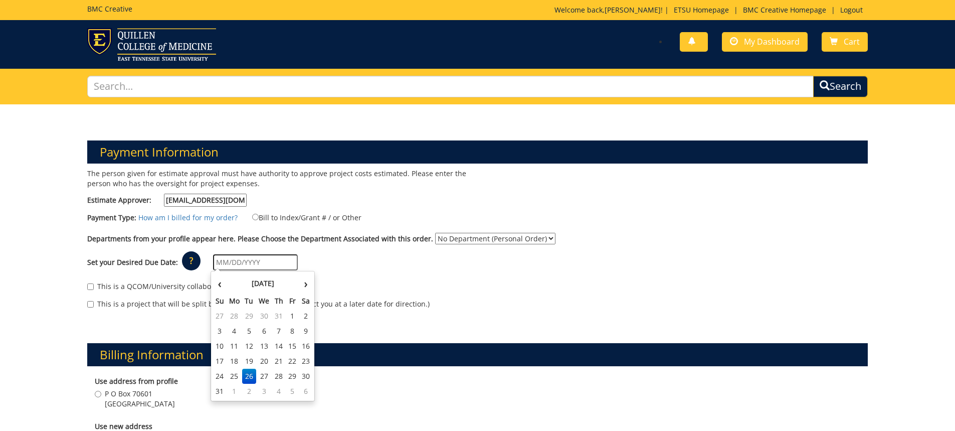
click at [255, 261] on input "text" at bounding box center [255, 262] width 85 height 16
drag, startPoint x: 292, startPoint y: 391, endPoint x: 287, endPoint y: 387, distance: 6.4
click at [292, 391] on td "5" at bounding box center [293, 391] width 14 height 15
type input "09/05/2025"
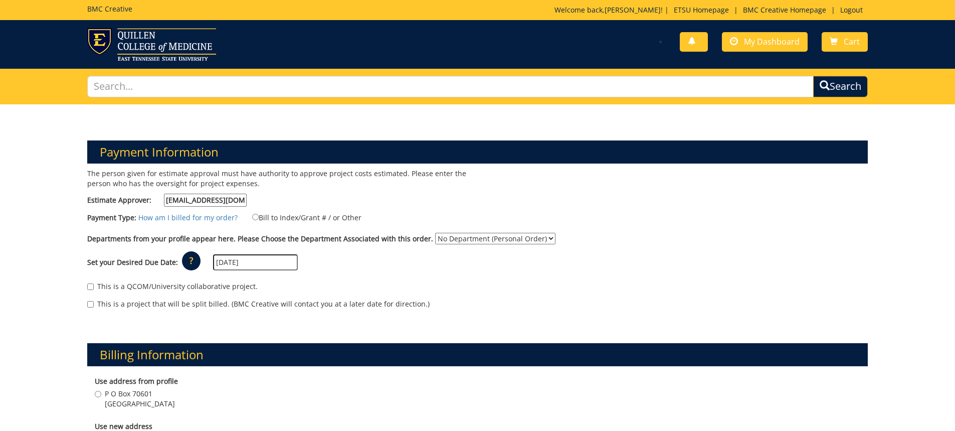
click at [538, 238] on select "No Department (Personal Order) Business and Finance (FIA)" at bounding box center [495, 239] width 120 height 12
select select "199"
click at [435, 233] on select "No Department (Personal Order) Business and Finance (FIA)" at bounding box center [495, 239] width 120 height 12
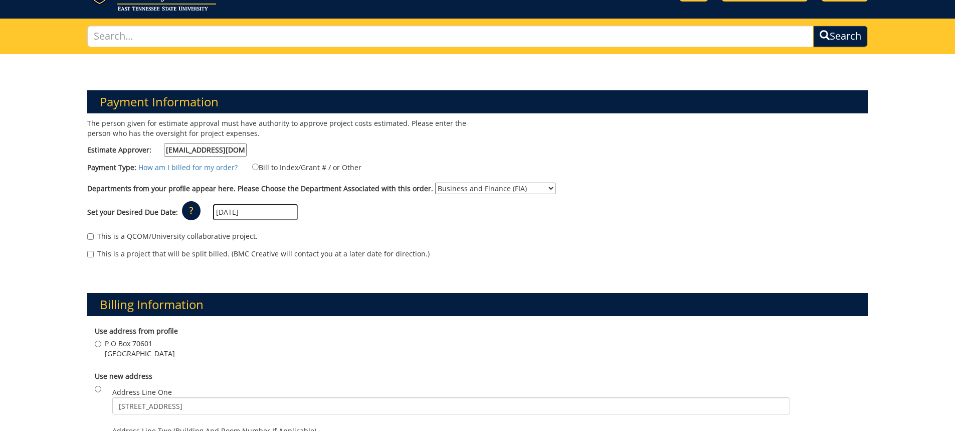
scroll to position [100, 0]
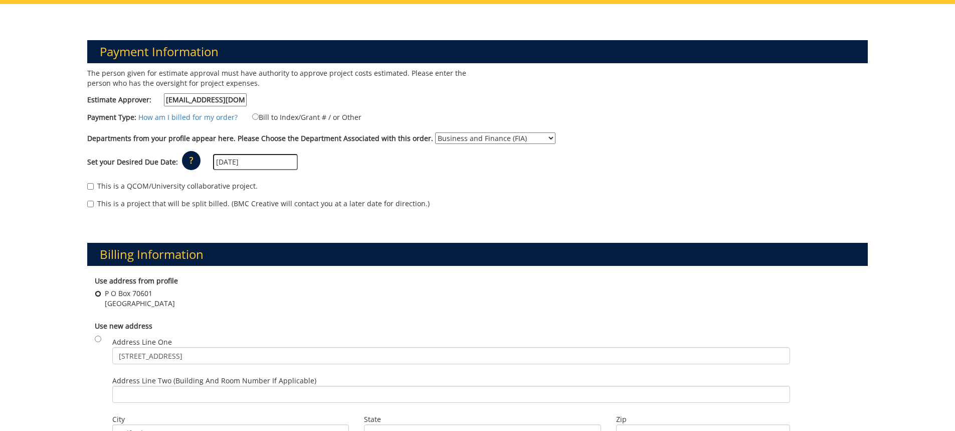
click at [97, 291] on input "[GEOGRAPHIC_DATA]" at bounding box center [98, 293] width 7 height 7
radio input "true"
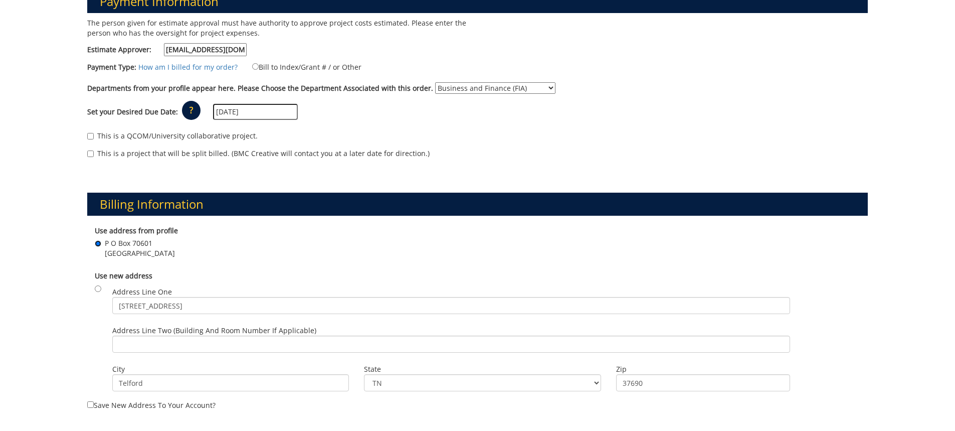
scroll to position [201, 0]
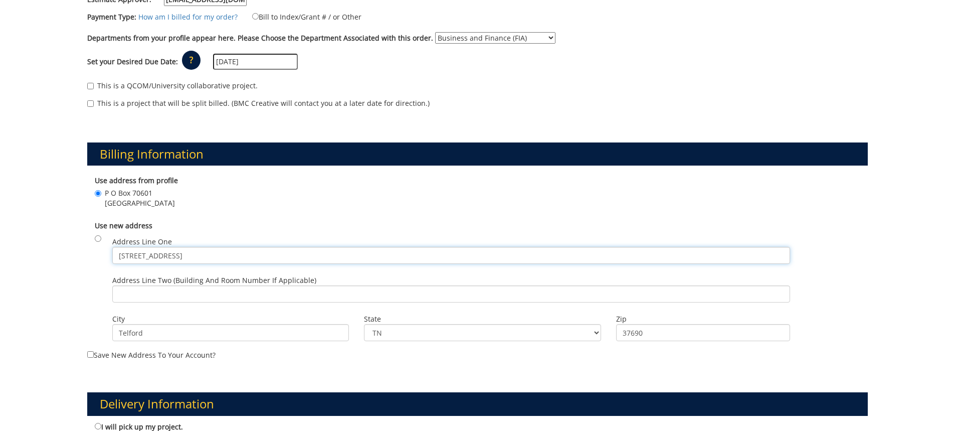
drag, startPoint x: 206, startPoint y: 256, endPoint x: 76, endPoint y: 249, distance: 130.1
click at [77, 249] on div "Payment Information The person given for estimate approval must have authority …" at bounding box center [477, 406] width 955 height 1005
type input "1"
type input "2"
type input "1276 Gilbreath Drive"
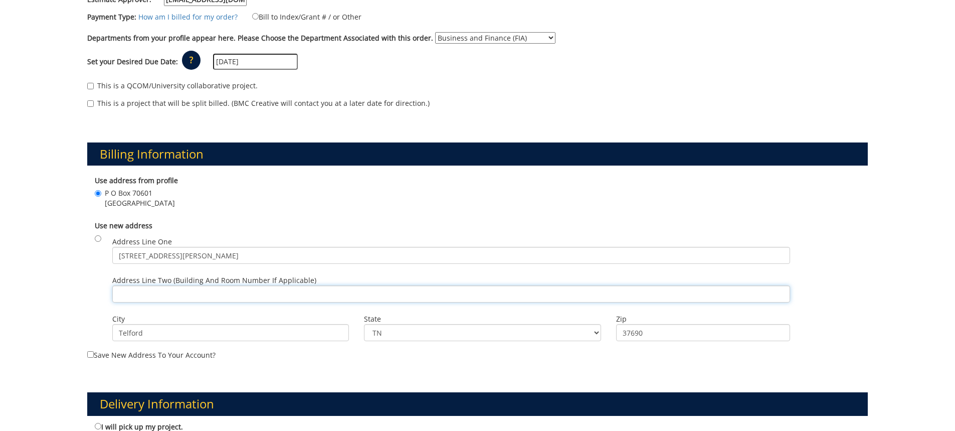
click at [143, 296] on input "Address Line Two (Building and Room Number if applicable)" at bounding box center [451, 293] width 678 height 17
drag, startPoint x: 146, startPoint y: 332, endPoint x: 90, endPoint y: 331, distance: 56.2
click at [90, 331] on div "Use new address Address Line One 1276 Gilbreath Drive Address Line Two (Buildin…" at bounding box center [477, 282] width 781 height 133
type input "Johnson City"
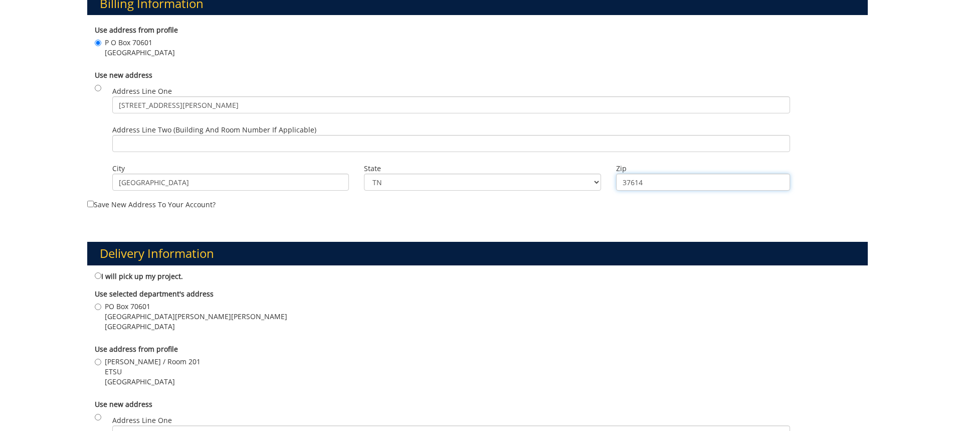
type input "37614"
click at [92, 203] on input "Save new address to your account?" at bounding box center [90, 204] width 7 height 7
checkbox input "true"
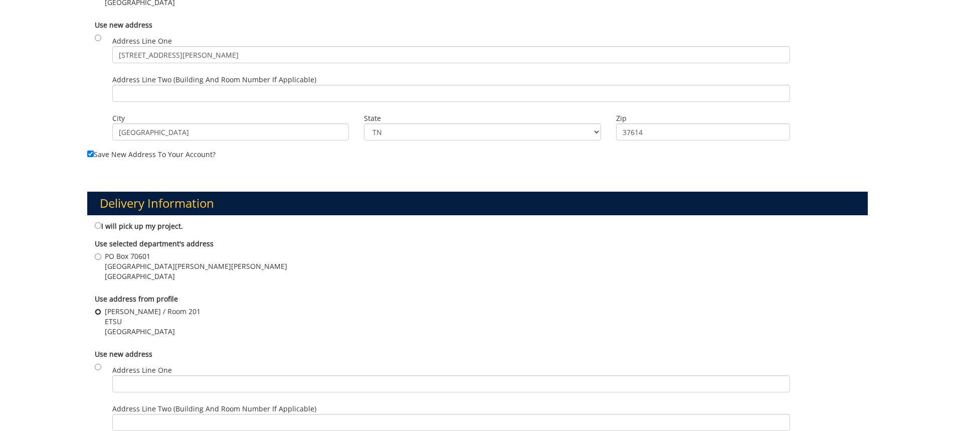
click at [95, 310] on input "[PERSON_NAME] / Room [STREET_ADDRESS]" at bounding box center [98, 311] width 7 height 7
radio input "true"
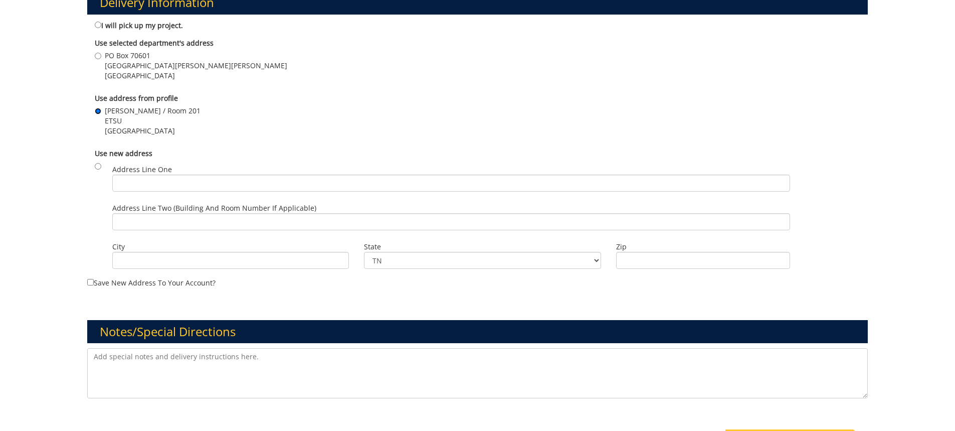
scroll to position [652, 0]
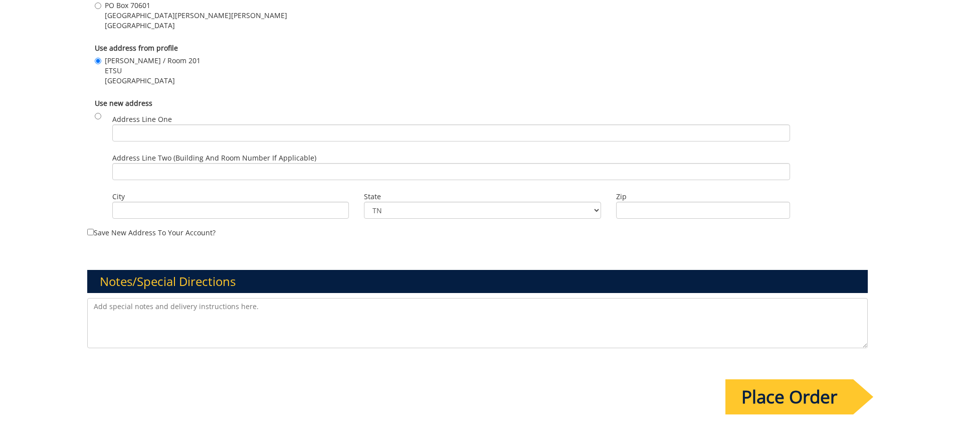
click at [140, 310] on textarea at bounding box center [477, 323] width 781 height 50
click at [767, 394] on input "Place Order" at bounding box center [790, 396] width 128 height 35
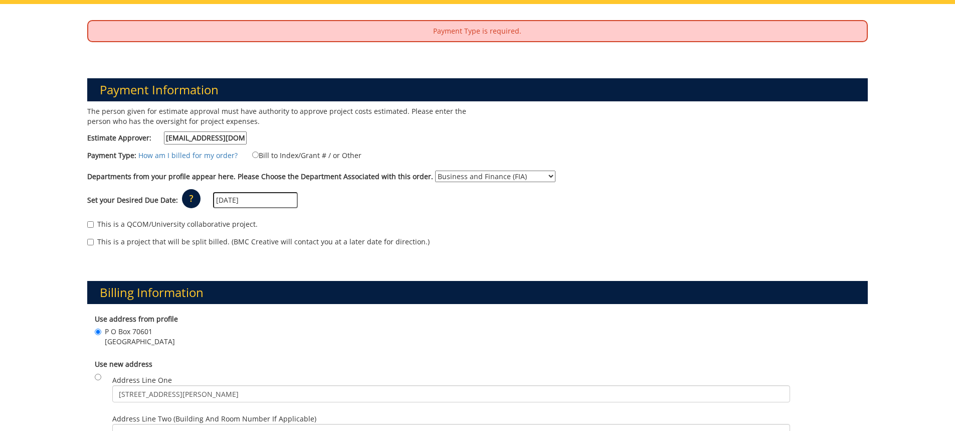
scroll to position [0, 0]
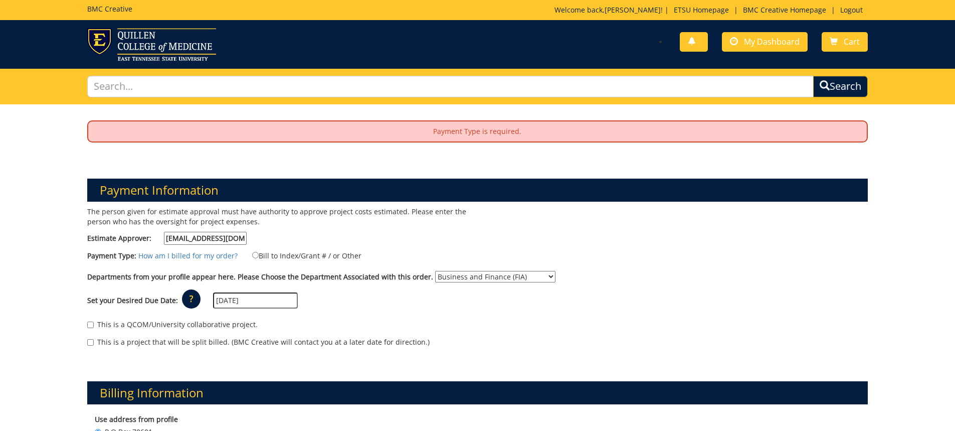
click at [255, 257] on label "Bill to Index/Grant # / or Other" at bounding box center [301, 255] width 122 height 11
click at [255, 257] on input "Bill to Index/Grant # / or Other" at bounding box center [255, 255] width 7 height 7
radio input "true"
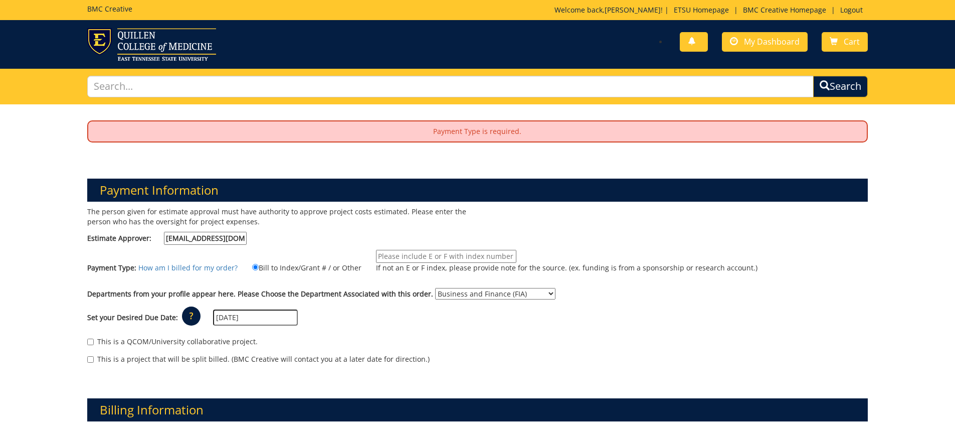
click at [415, 254] on input "If not an E or F index, please provide note for the source. (ex. funding is fro…" at bounding box center [446, 256] width 140 height 13
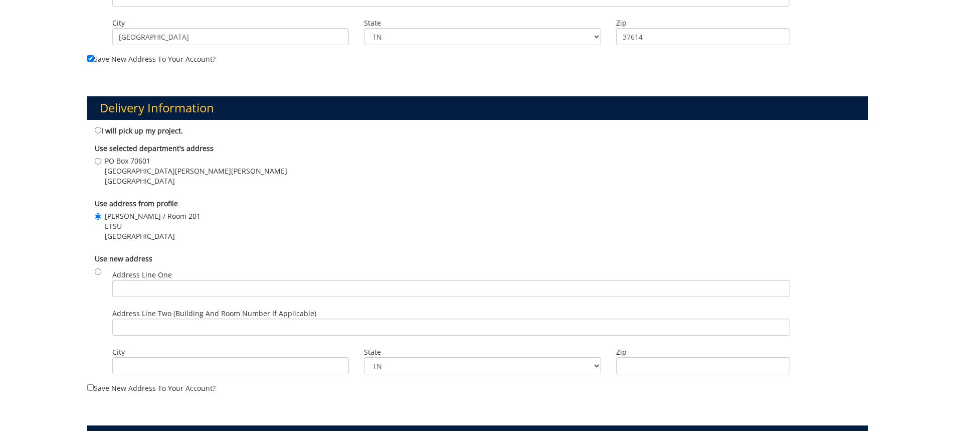
scroll to position [702, 0]
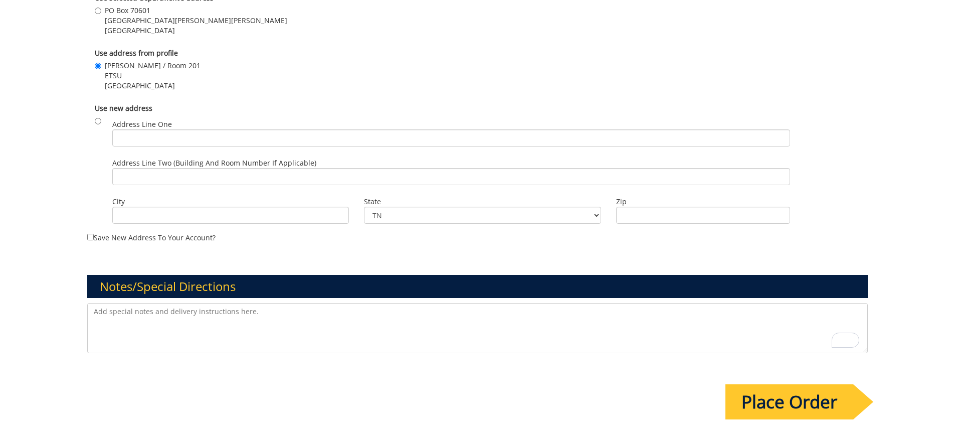
type input "10-24000-100000-100-74580-450-999-999-999"
click at [786, 394] on input "Place Order" at bounding box center [790, 401] width 128 height 35
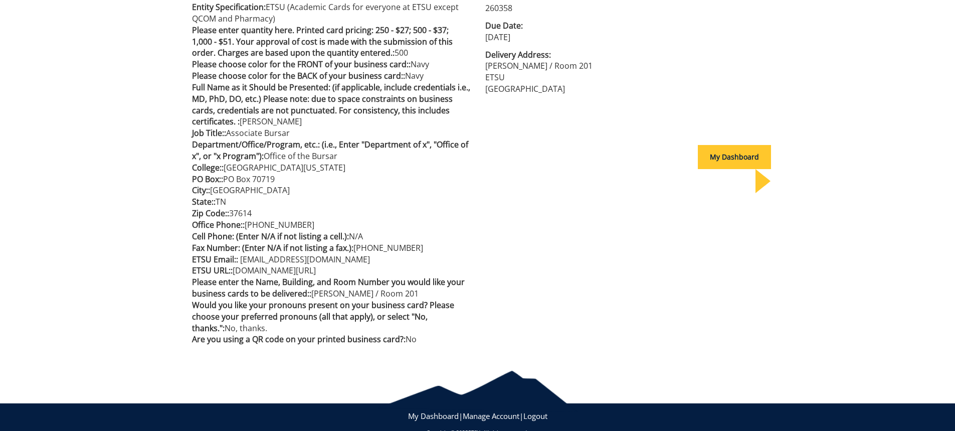
scroll to position [320, 0]
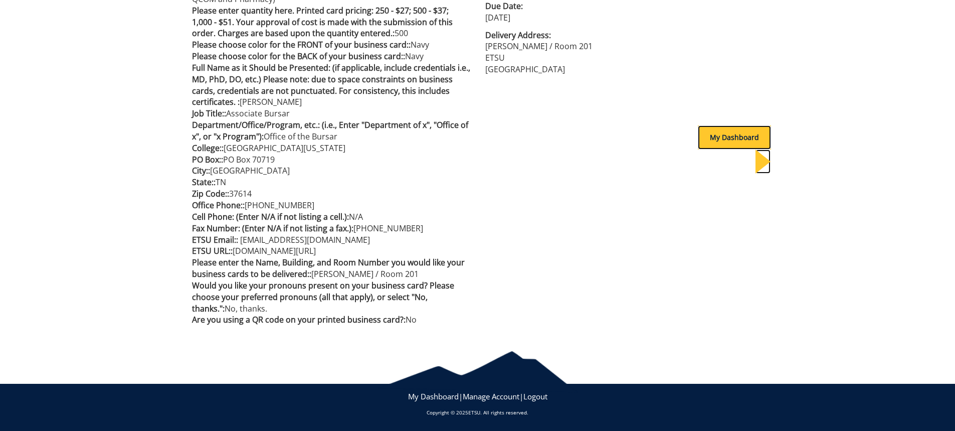
click at [706, 137] on div "My Dashboard" at bounding box center [734, 137] width 73 height 24
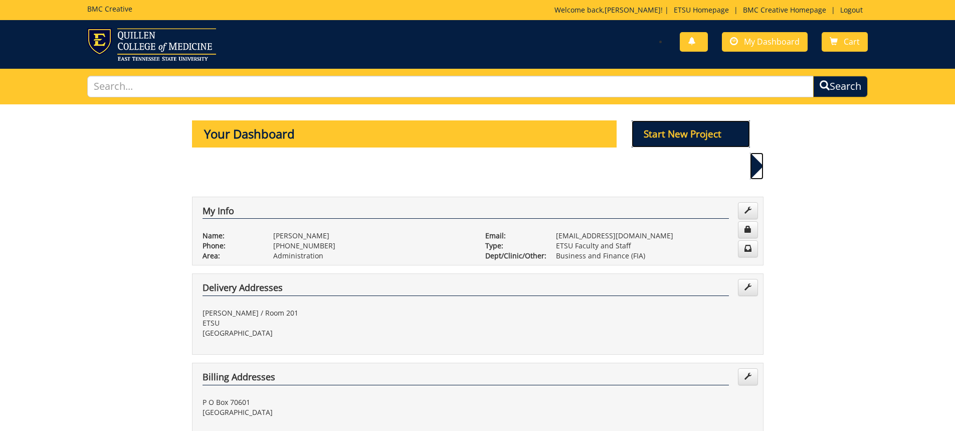
click at [702, 135] on p "Start New Project" at bounding box center [691, 133] width 118 height 27
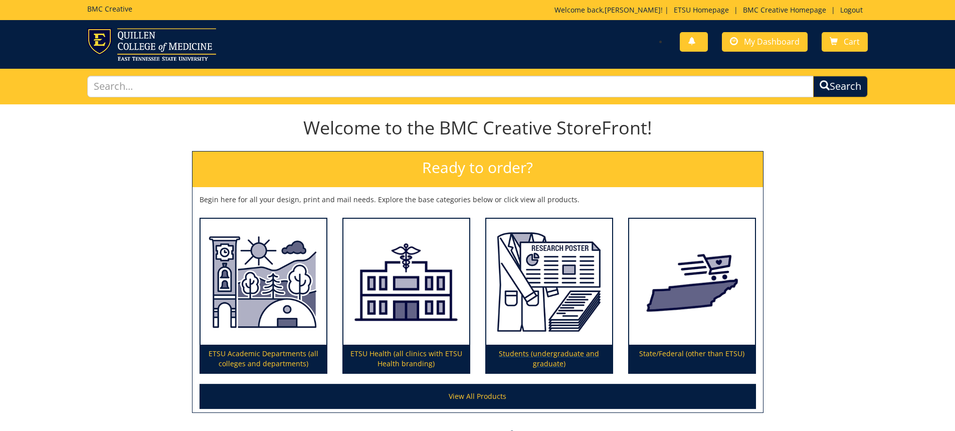
scroll to position [79, 0]
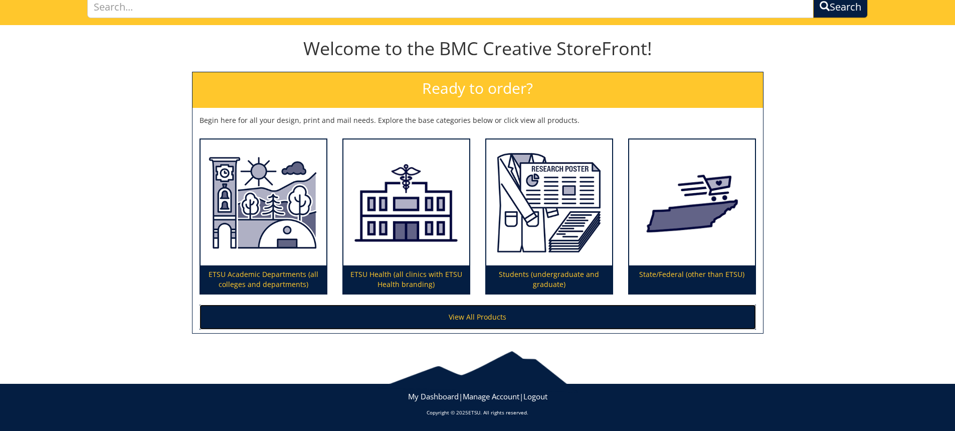
click at [475, 317] on link "View All Products" at bounding box center [478, 316] width 557 height 25
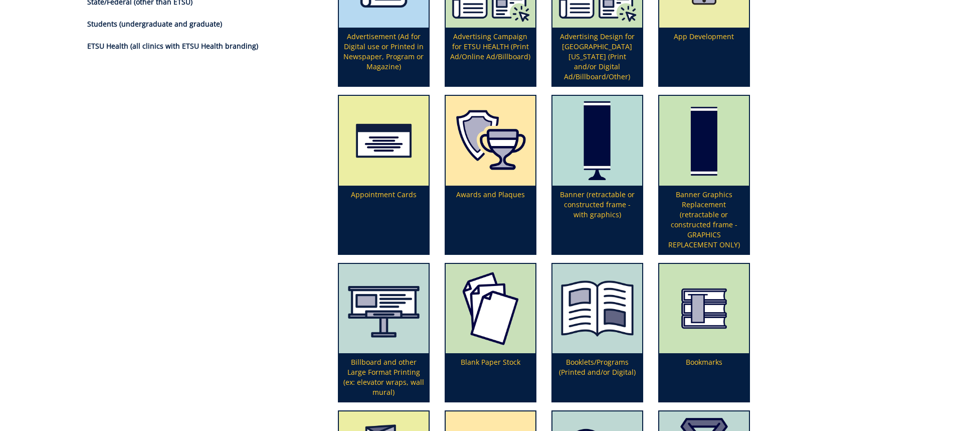
scroll to position [351, 0]
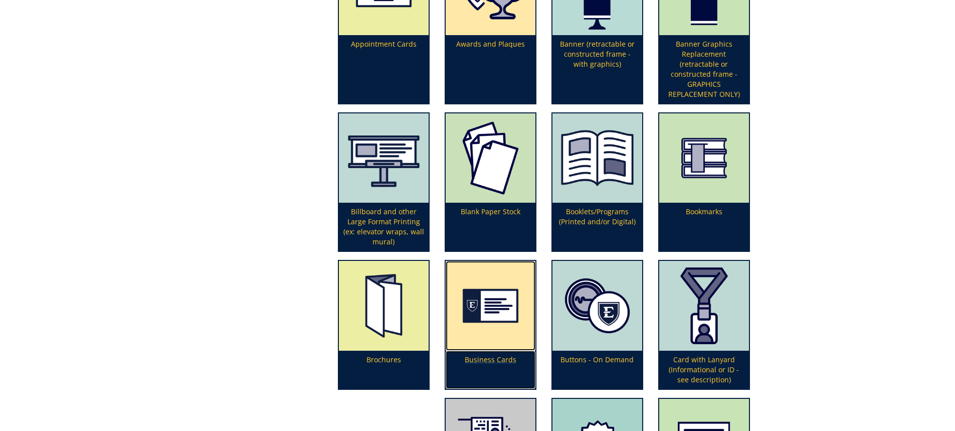
click at [481, 309] on img at bounding box center [491, 306] width 90 height 90
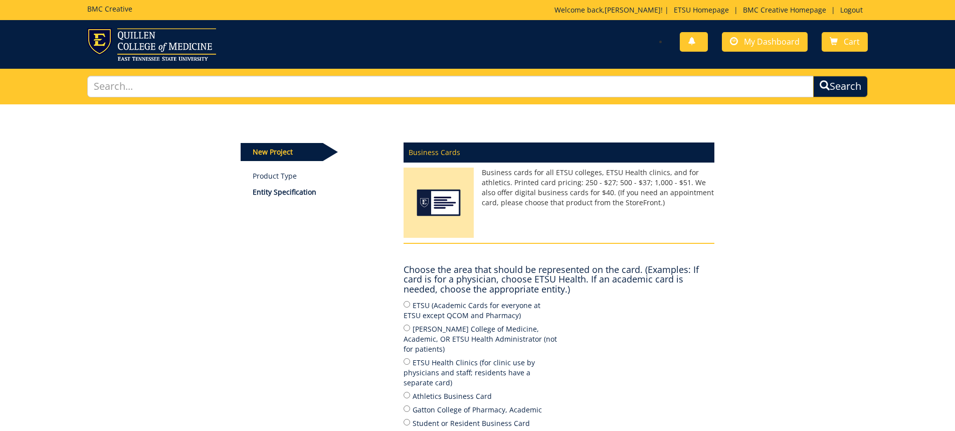
scroll to position [100, 0]
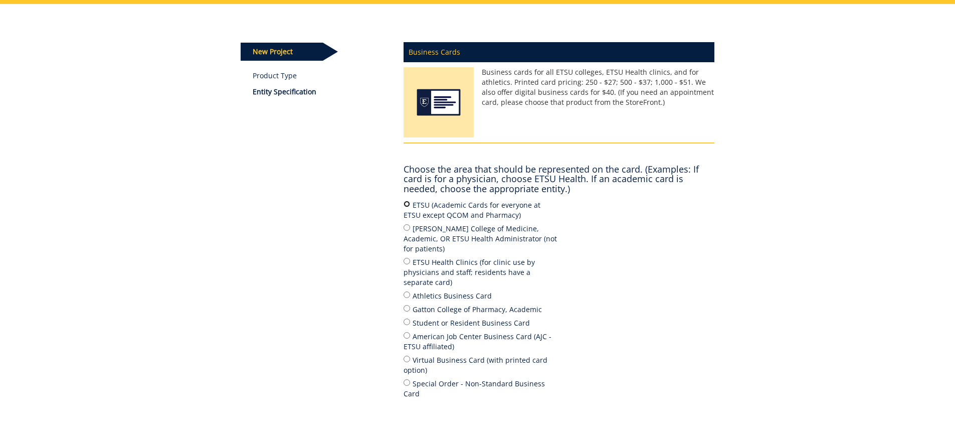
click at [408, 205] on input "ETSU (Academic Cards for everyone at ETSU except QCOM and Pharmacy)" at bounding box center [407, 204] width 7 height 7
radio input "true"
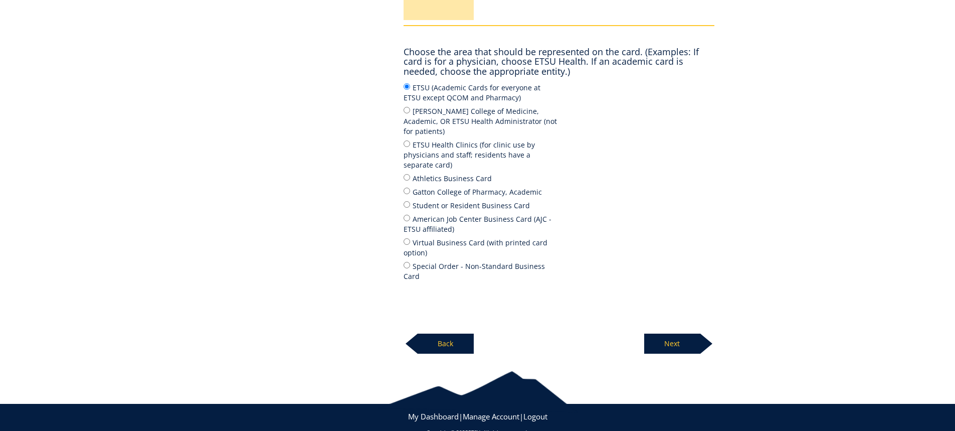
click at [663, 334] on p "Next" at bounding box center [672, 344] width 56 height 20
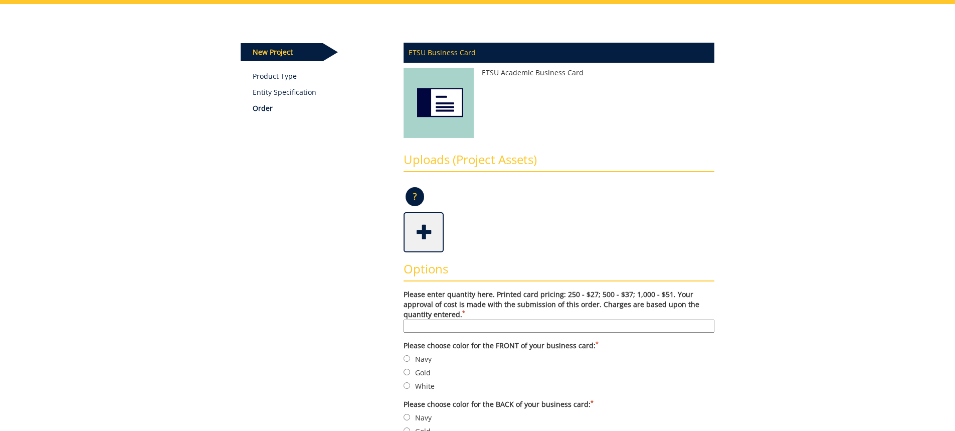
scroll to position [201, 0]
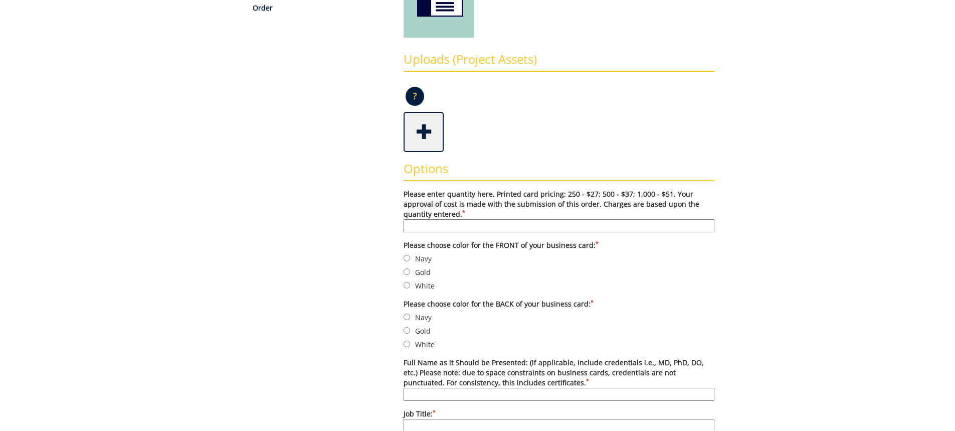
click at [426, 223] on input "Please enter quantity here. Printed card pricing: 250 - $27; 500 - $37; 1,000 -…" at bounding box center [559, 225] width 311 height 13
type input "250"
click at [424, 260] on label "Navy" at bounding box center [559, 258] width 311 height 11
click at [410, 260] on input "Navy" at bounding box center [407, 258] width 7 height 7
radio input "true"
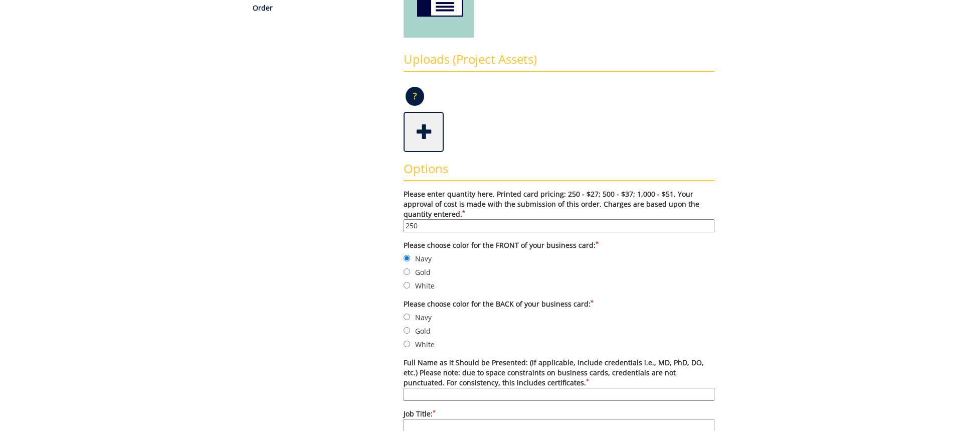
click at [422, 315] on label "Navy" at bounding box center [559, 316] width 311 height 11
click at [410, 315] on input "Navy" at bounding box center [407, 316] width 7 height 7
radio input "true"
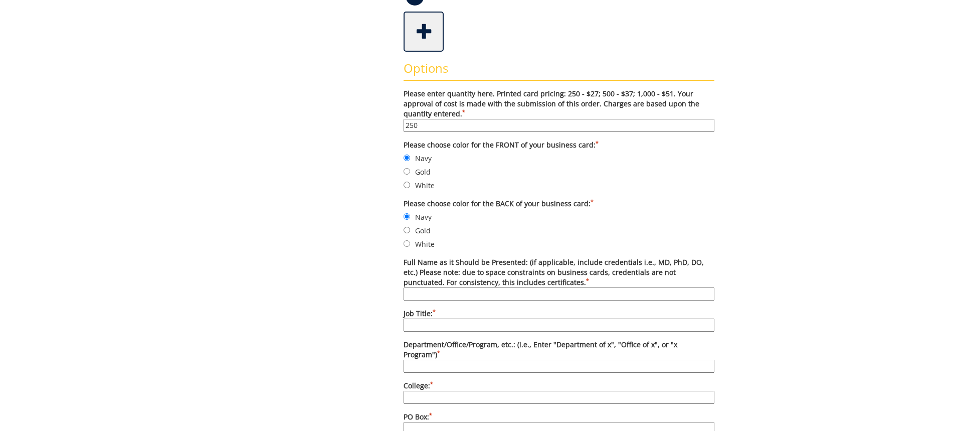
click at [443, 290] on input "Full Name as it Should be Presented: (if applicable, include credentials i.e., …" at bounding box center [559, 293] width 311 height 13
type input "Tammy Peterson"
type input "Executive Assistant to VP of Business and Finance"
type input "B"
type input "Office of Business and Finance"
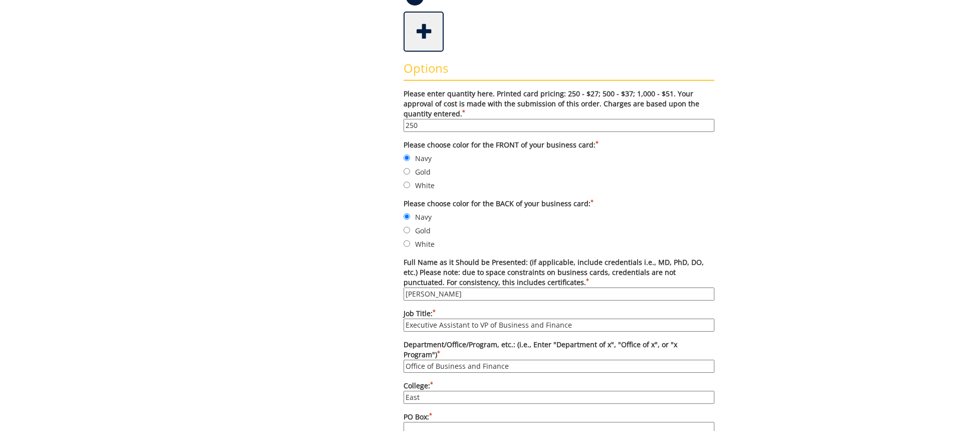
type input "East Tennessee State University"
click at [454, 422] on input "PO Box: *" at bounding box center [559, 428] width 311 height 13
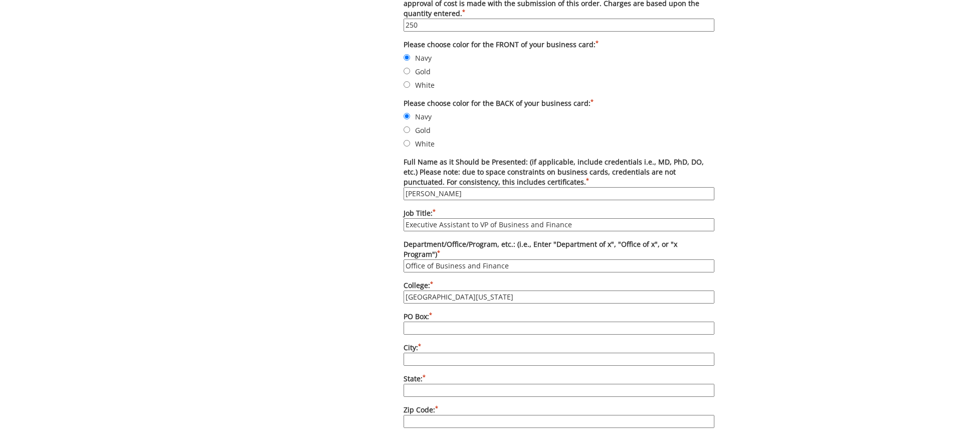
click at [436, 322] on input "PO Box: *" at bounding box center [559, 327] width 311 height 13
type input "70601"
click at [437, 353] on input "City: *" at bounding box center [559, 359] width 311 height 13
type input "Johnson City"
type input "TN"
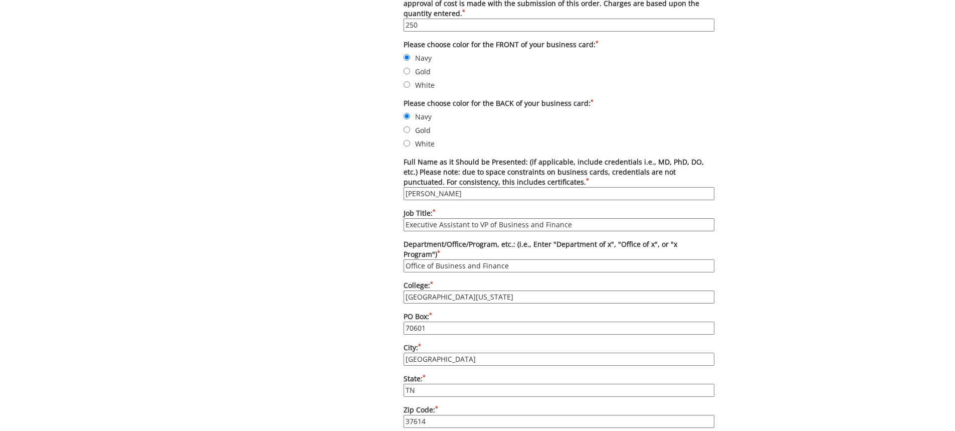
scroll to position [502, 0]
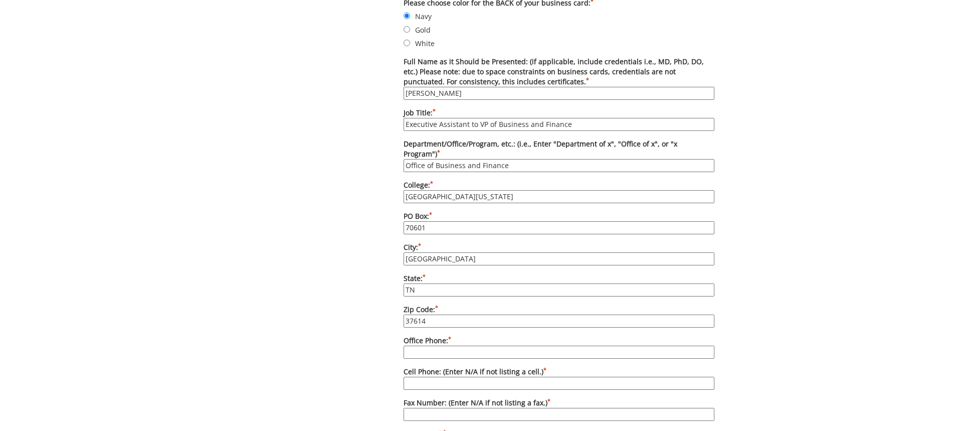
type input "37614"
click at [438, 346] on input "Office Phone: *" at bounding box center [559, 352] width 311 height 13
type input "[PHONE_NUMBER]"
click at [436, 379] on input "Cell Phone: (Enter N/A if not listing a cell.) *" at bounding box center [559, 383] width 311 height 13
click at [438, 408] on input "Fax Number: (Enter N/A if not listing a fax.) *" at bounding box center [559, 414] width 311 height 13
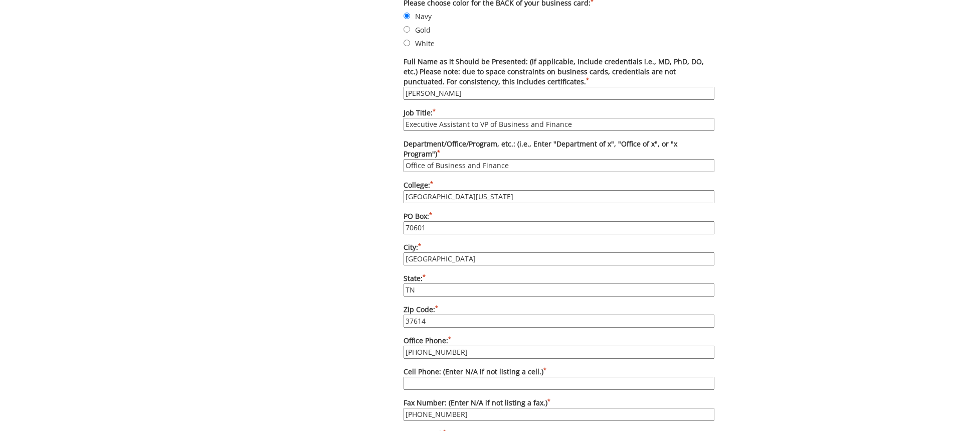
type input "[PHONE_NUMBER]"
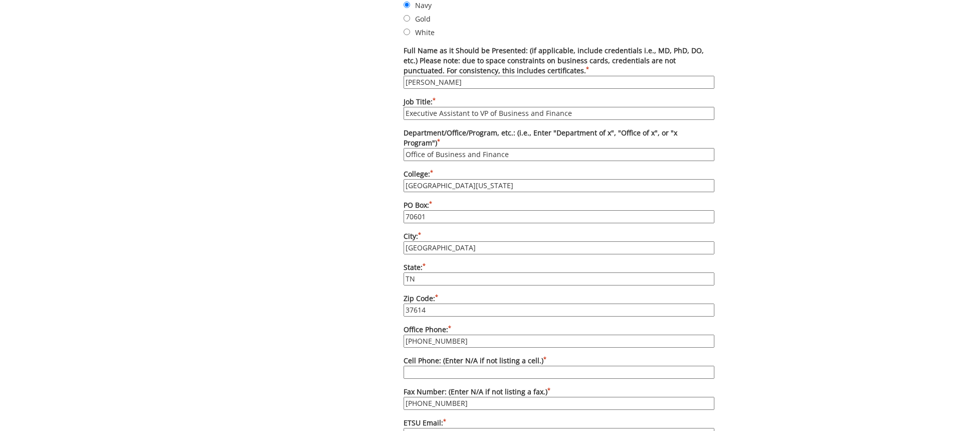
scroll to position [663, 0]
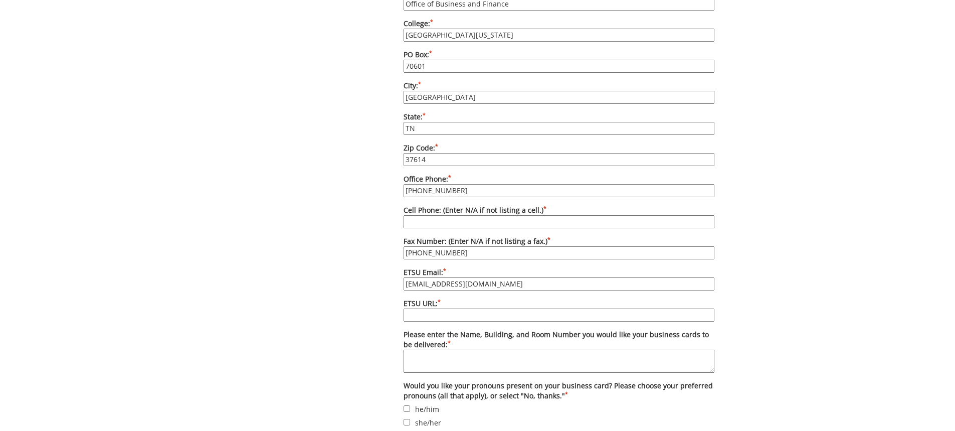
type input "[EMAIL_ADDRESS][DOMAIN_NAME]"
click at [453, 308] on input "ETSU URL: *" at bounding box center [559, 314] width 311 height 13
type input "[DOMAIN_NAME][URL]"
click at [444, 350] on textarea "Please enter the Name, Building, and Room Number you would like your business c…" at bounding box center [559, 361] width 311 height 23
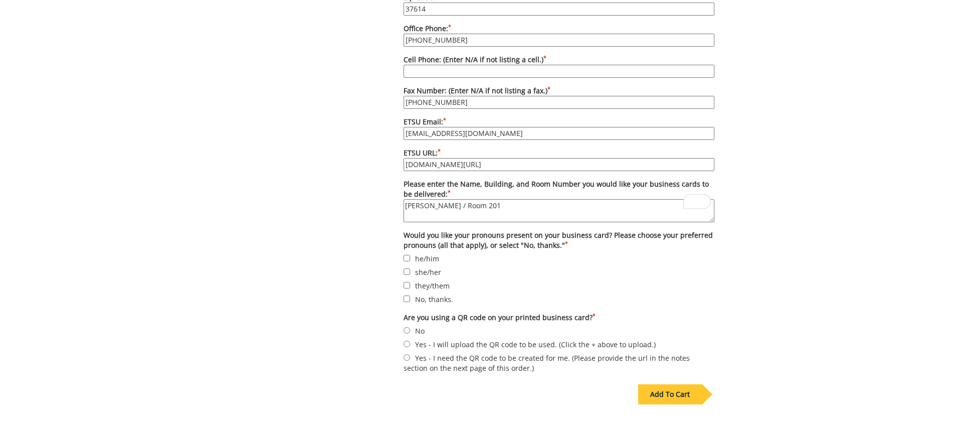
type textarea "[PERSON_NAME] / Room 201"
click at [420, 293] on label "No, thanks." at bounding box center [559, 298] width 311 height 11
click at [410, 295] on input "No, thanks." at bounding box center [407, 298] width 7 height 7
checkbox input "true"
click at [422, 325] on label "No" at bounding box center [559, 330] width 311 height 11
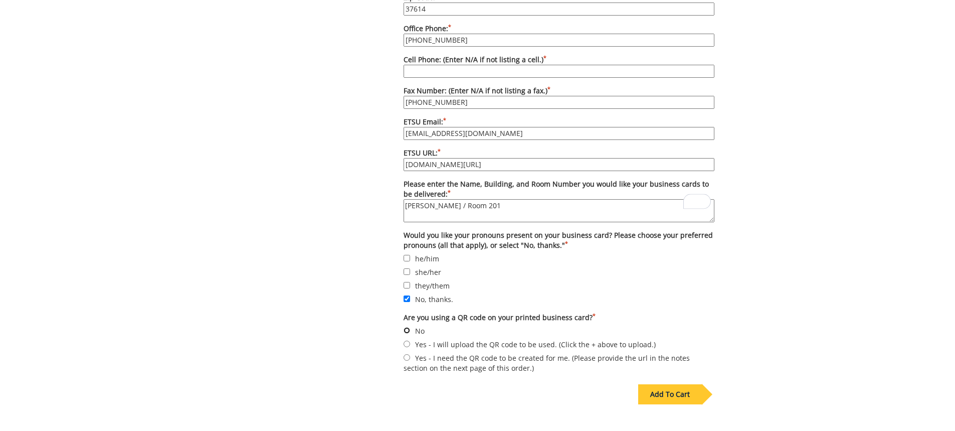
click at [410, 327] on input "No" at bounding box center [407, 330] width 7 height 7
radio input "true"
click at [690, 385] on div "Add To Cart" at bounding box center [670, 394] width 64 height 20
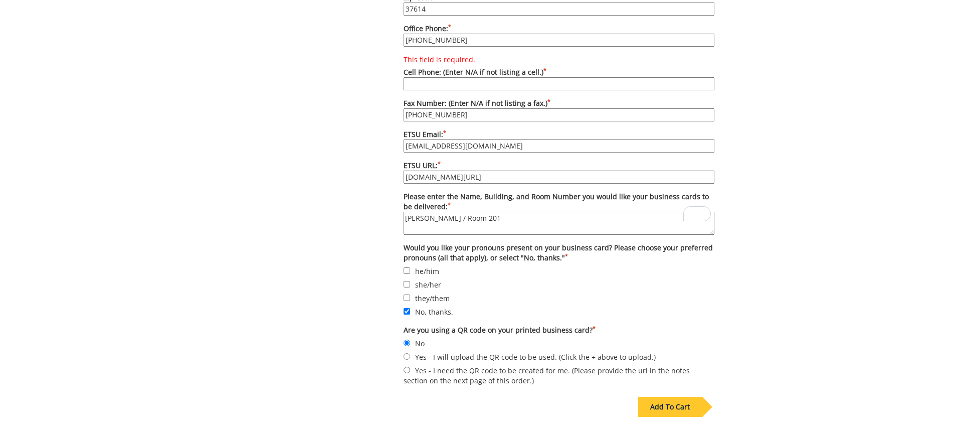
click at [437, 77] on input "This field is required. Cell Phone: (Enter N/A if not listing a cell.) *" at bounding box center [559, 83] width 311 height 13
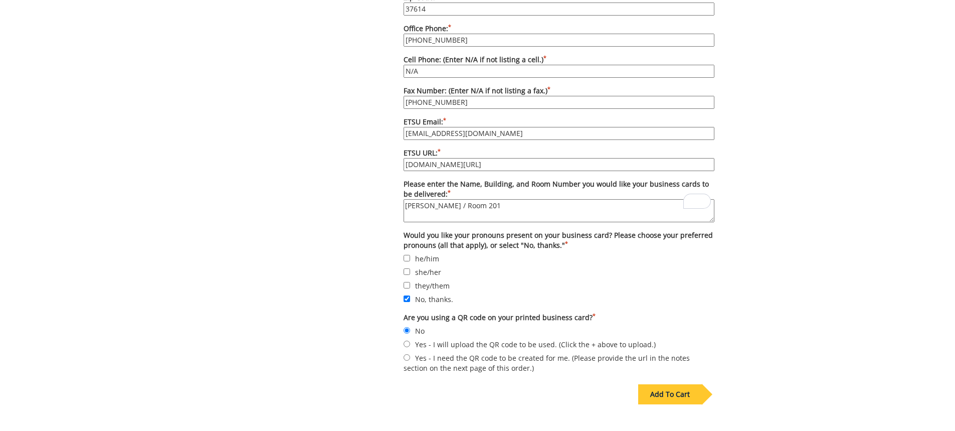
type input "N/A"
click at [667, 384] on div "Add To Cart" at bounding box center [670, 394] width 64 height 20
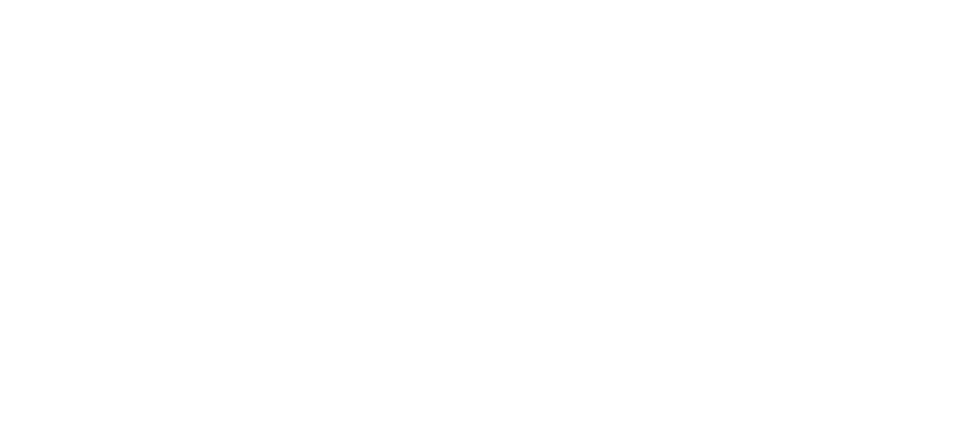
scroll to position [63, 0]
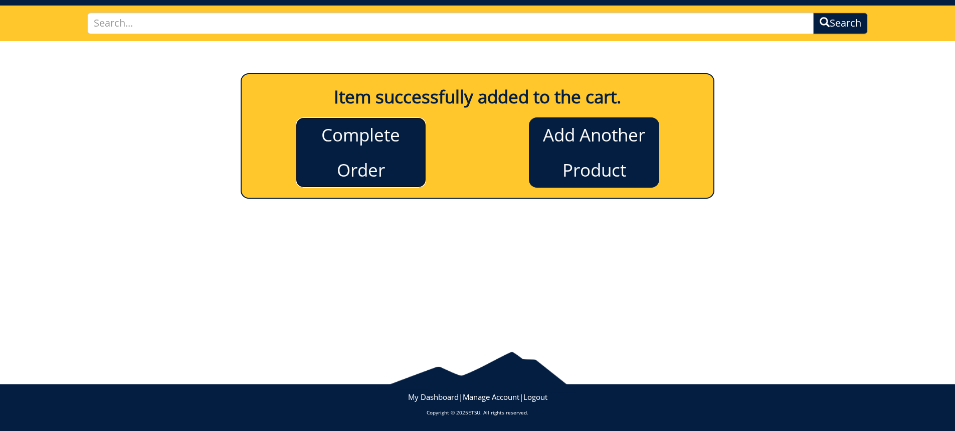
click at [395, 148] on link "Complete Order" at bounding box center [361, 152] width 130 height 70
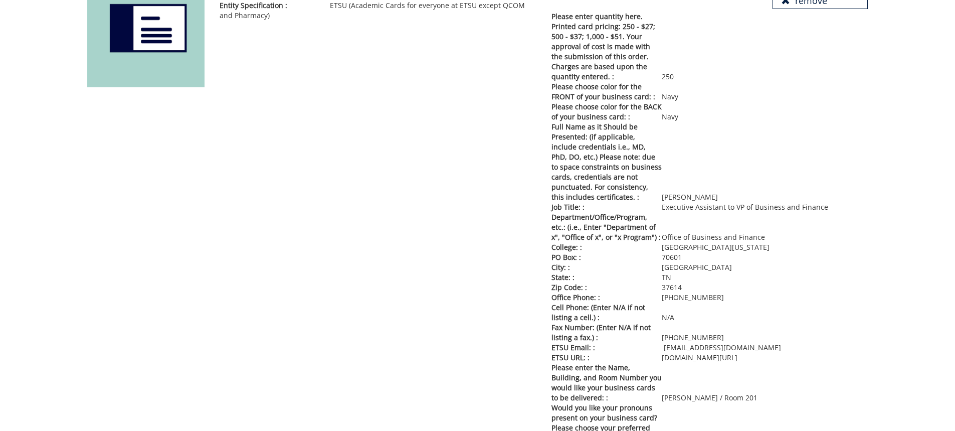
scroll to position [50, 0]
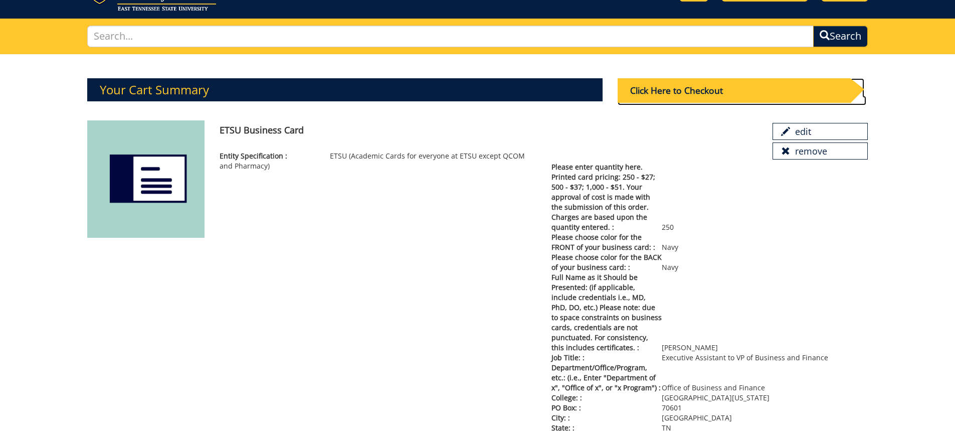
click at [684, 85] on div "Click Here to Checkout" at bounding box center [734, 90] width 233 height 25
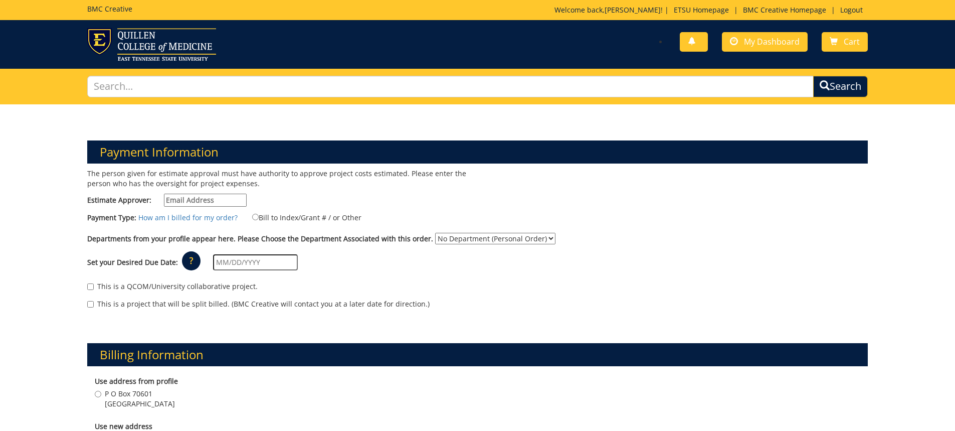
click at [186, 202] on input "Estimate Approver:" at bounding box center [205, 200] width 83 height 13
type input "[EMAIL_ADDRESS][DOMAIN_NAME]"
type input "[STREET_ADDRESS]"
type input "Telford"
type input "37690"
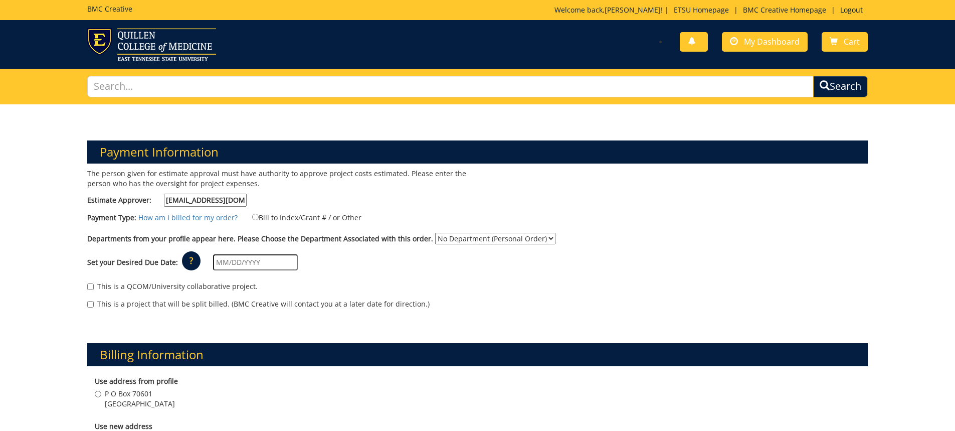
click at [465, 242] on select "No Department (Personal Order) Business and Finance (FIA)" at bounding box center [495, 239] width 120 height 12
select select "199"
click at [435, 233] on select "No Department (Personal Order) Business and Finance (FIA)" at bounding box center [495, 239] width 120 height 12
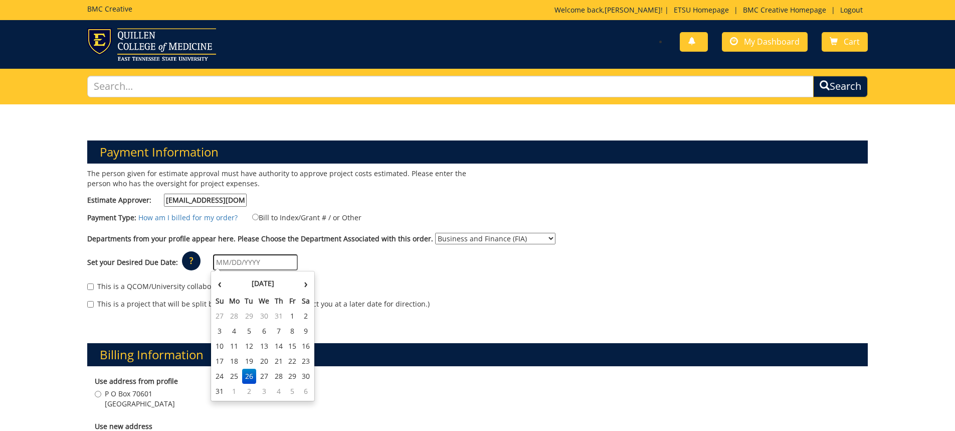
click at [249, 264] on input "text" at bounding box center [255, 262] width 85 height 16
click at [295, 389] on td "5" at bounding box center [293, 391] width 14 height 15
type input "[DATE]"
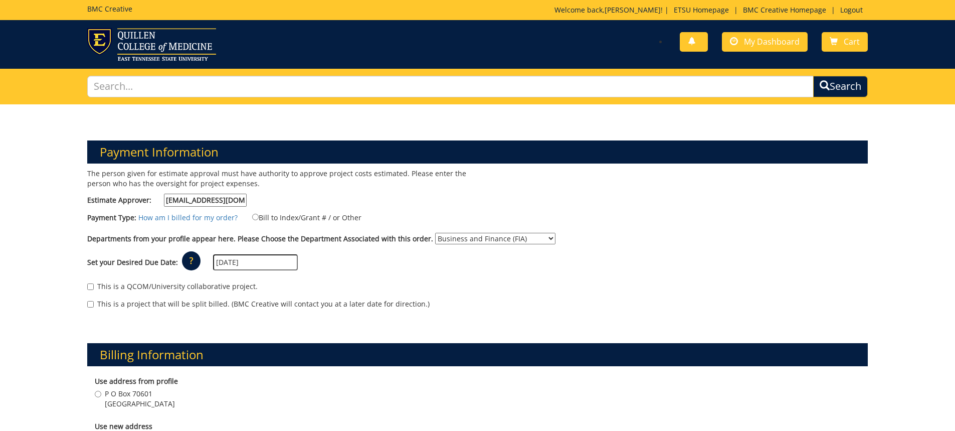
scroll to position [100, 0]
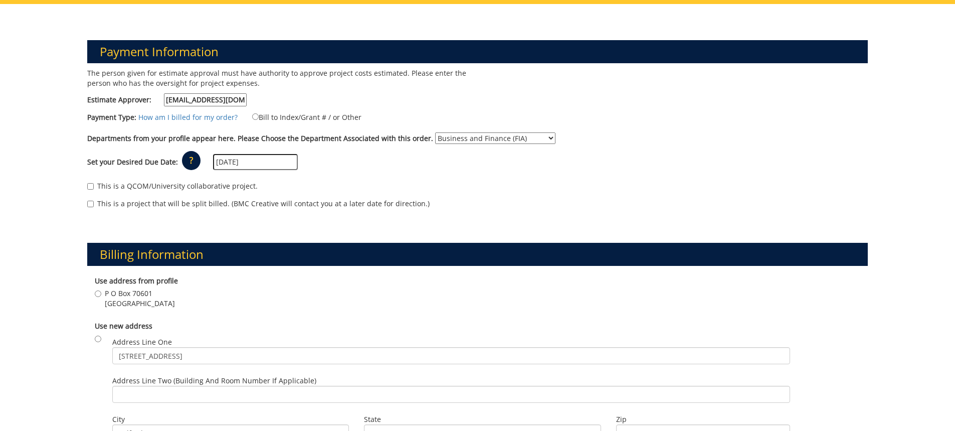
click at [110, 293] on span "P O Box 70601" at bounding box center [140, 293] width 70 height 10
click at [101, 293] on input "[GEOGRAPHIC_DATA]" at bounding box center [98, 293] width 7 height 7
radio input "true"
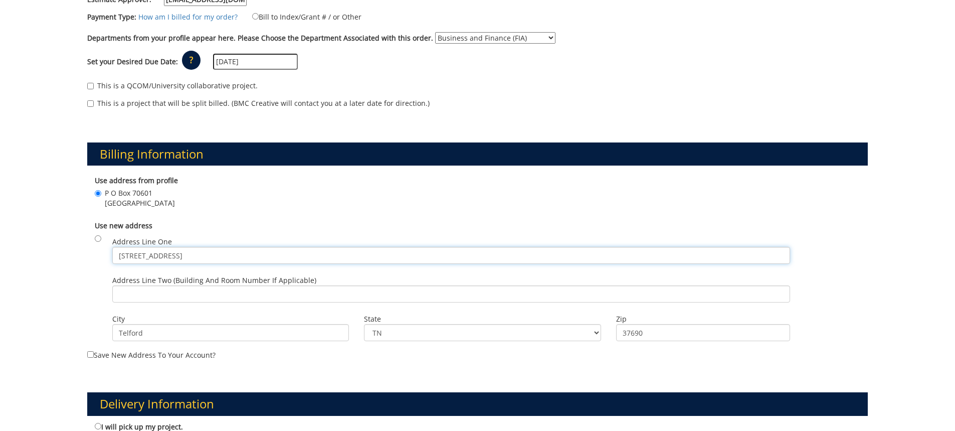
drag, startPoint x: 192, startPoint y: 253, endPoint x: 106, endPoint y: 254, distance: 85.3
click at [106, 254] on div "Address Line [GEOGRAPHIC_DATA][STREET_ADDRESS]" at bounding box center [451, 252] width 693 height 39
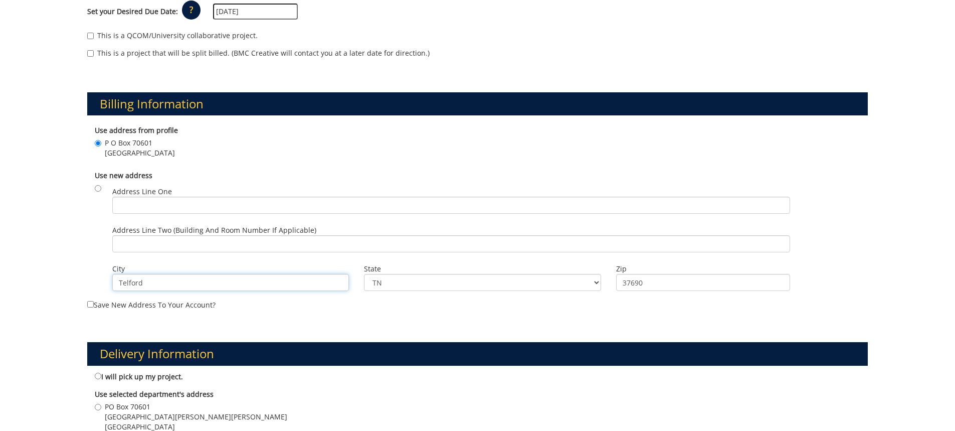
drag, startPoint x: 152, startPoint y: 280, endPoint x: 95, endPoint y: 285, distance: 57.9
click at [95, 285] on div "Use new address Address Line One Address Line Two (Building and Room Number if …" at bounding box center [477, 232] width 781 height 133
drag, startPoint x: 393, startPoint y: 284, endPoint x: 365, endPoint y: 279, distance: 29.0
click at [365, 279] on select "TN AL AK AS AZ AR CA CO CT DE DC FM [GEOGRAPHIC_DATA] [GEOGRAPHIC_DATA] GU HI I…" at bounding box center [482, 282] width 237 height 17
drag, startPoint x: 634, startPoint y: 283, endPoint x: 654, endPoint y: 284, distance: 19.1
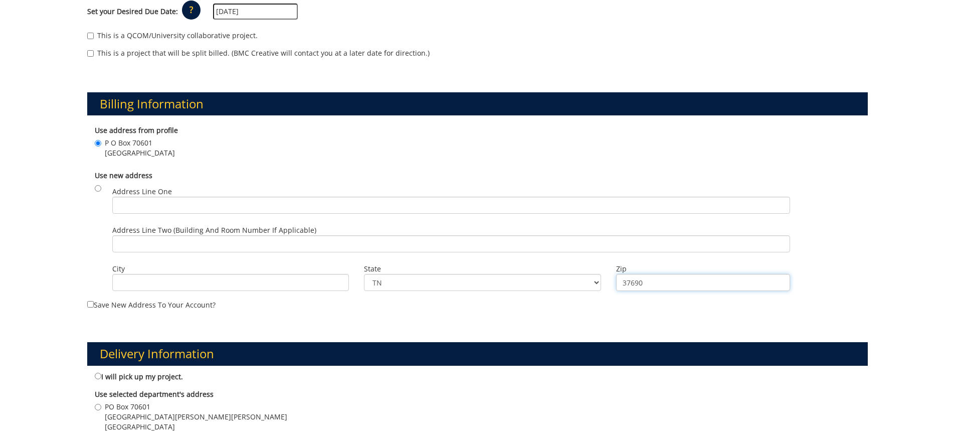
click at [634, 283] on input "37690" at bounding box center [703, 282] width 174 height 17
drag, startPoint x: 616, startPoint y: 283, endPoint x: 556, endPoint y: 280, distance: 60.3
click at [556, 183] on div "Address Line One Address Line Two (Building and Room Number if applicable) City…" at bounding box center [483, 183] width 756 height 0
click at [329, 183] on div "Address Line One Address Line Two (Building and Room Number if applicable) City…" at bounding box center [483, 183] width 756 height 0
click at [395, 295] on div "State TN AL AK AS AZ AR CA CO CT DE DC" at bounding box center [483, 279] width 252 height 39
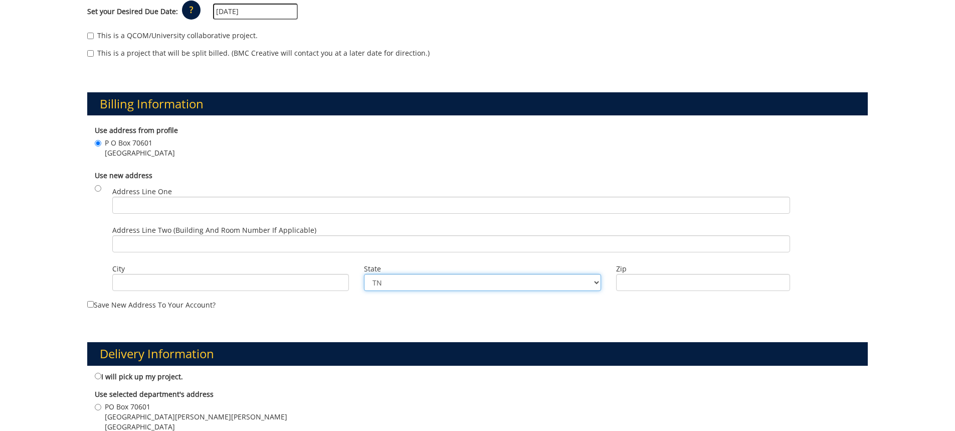
click at [595, 281] on select "TN AL AK AS AZ AR CA CO CT DE DC FM FL GA GU HI ID IL IN IA KS KY LA ME MH MD M…" at bounding box center [482, 282] width 237 height 17
click at [396, 287] on select "TN AL AK AS AZ AR CA CO CT DE DC FM FL GA GU HI ID IL IN IA KS KY LA ME MH MD M…" at bounding box center [482, 282] width 237 height 17
drag, startPoint x: 389, startPoint y: 283, endPoint x: 357, endPoint y: 281, distance: 32.2
click at [357, 281] on div "State TN AL AK AS AZ AR CA CO CT DE DC" at bounding box center [483, 279] width 252 height 39
click at [303, 286] on input "City" at bounding box center [230, 282] width 237 height 17
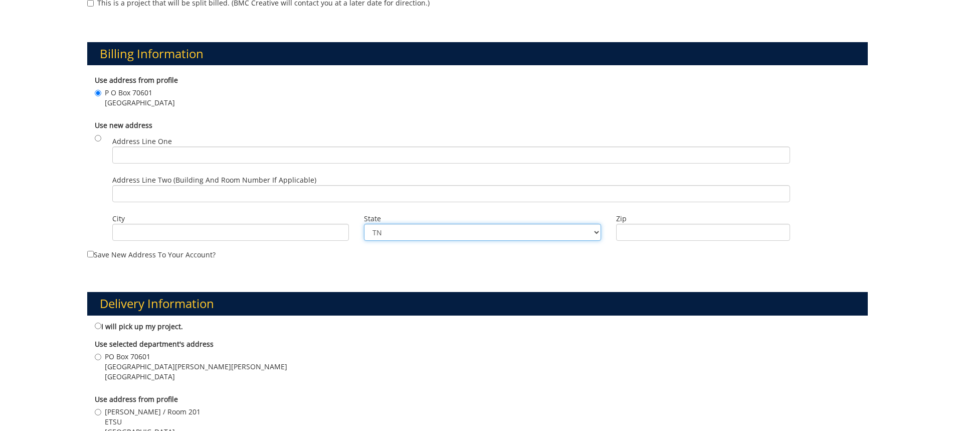
scroll to position [351, 0]
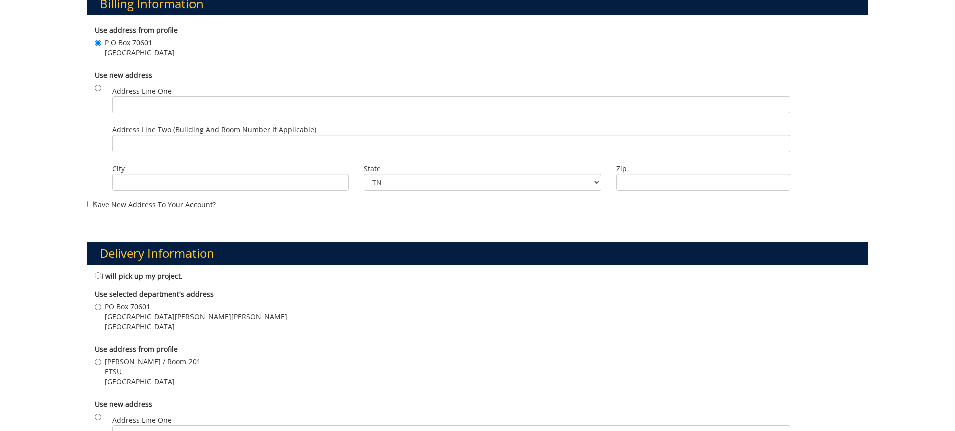
click at [138, 364] on span "[PERSON_NAME] / Room 201" at bounding box center [153, 362] width 96 height 10
click at [101, 364] on input "Burgin Dossett / Room 201 ETSU Johnson City , TN 37614" at bounding box center [98, 362] width 7 height 7
radio input "true"
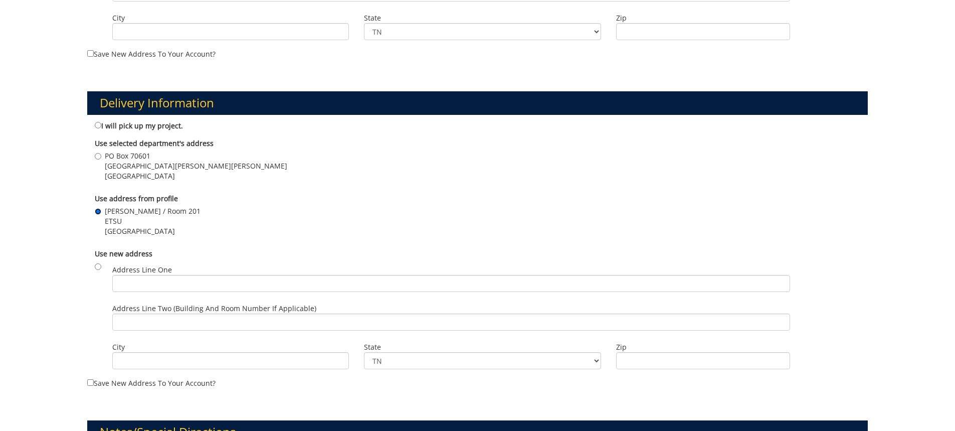
scroll to position [652, 0]
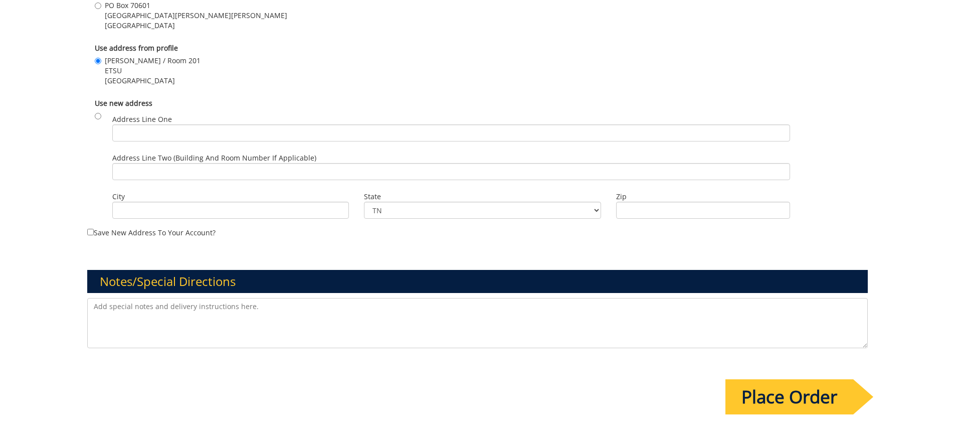
click at [787, 392] on input "Place Order" at bounding box center [790, 396] width 128 height 35
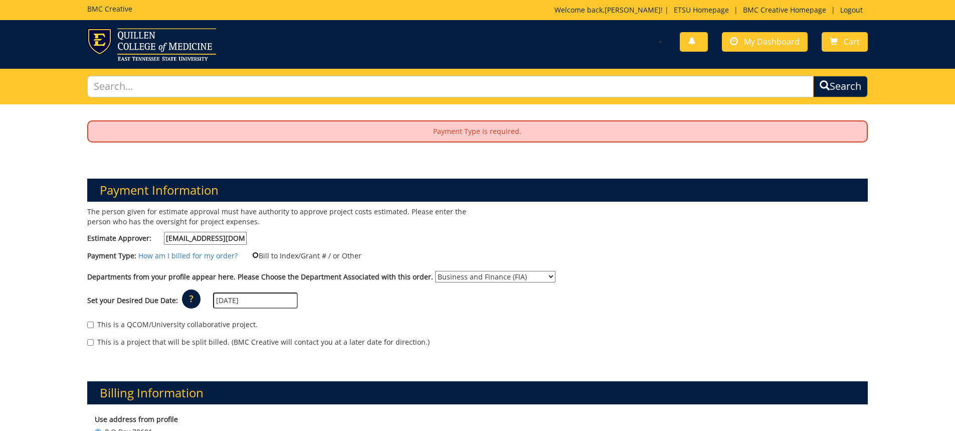
click at [252, 254] on input "Bill to Index/Grant # / or Other" at bounding box center [255, 255] width 7 height 7
radio input "true"
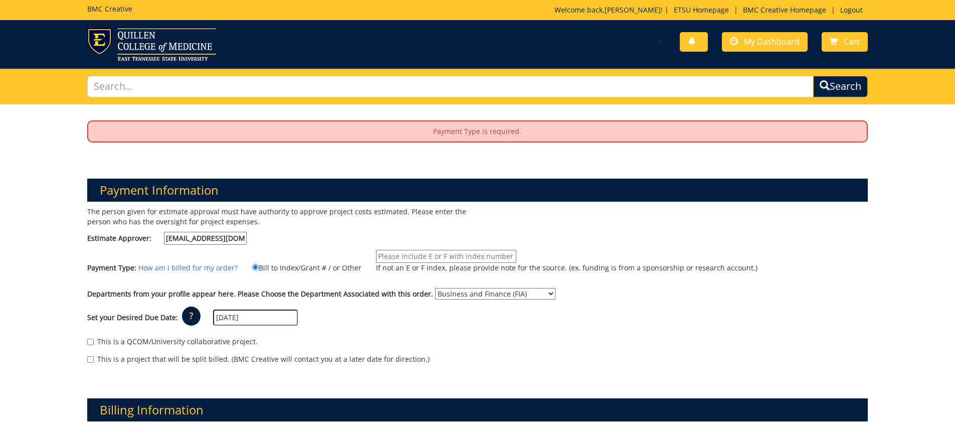
click at [406, 259] on input "If not an E or F index, please provide note for the source. (ex. funding is fro…" at bounding box center [446, 256] width 140 height 13
type input "10-24000-100000-100-74580-450-999-999-999"
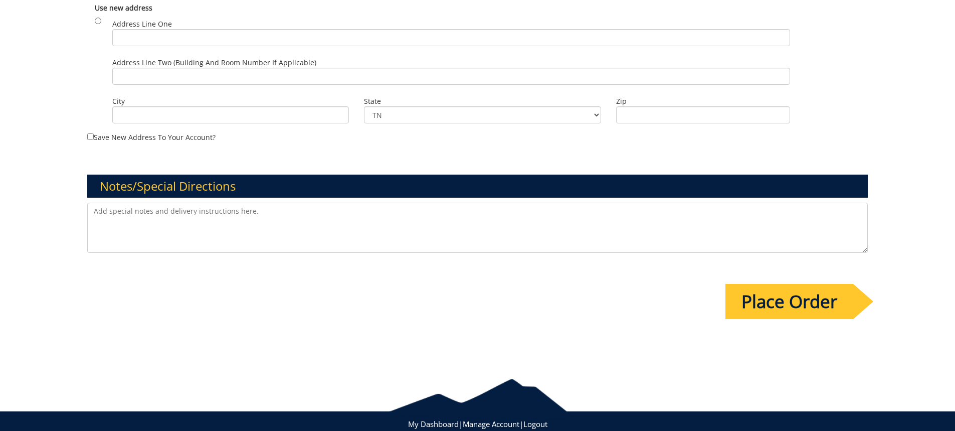
scroll to position [830, 0]
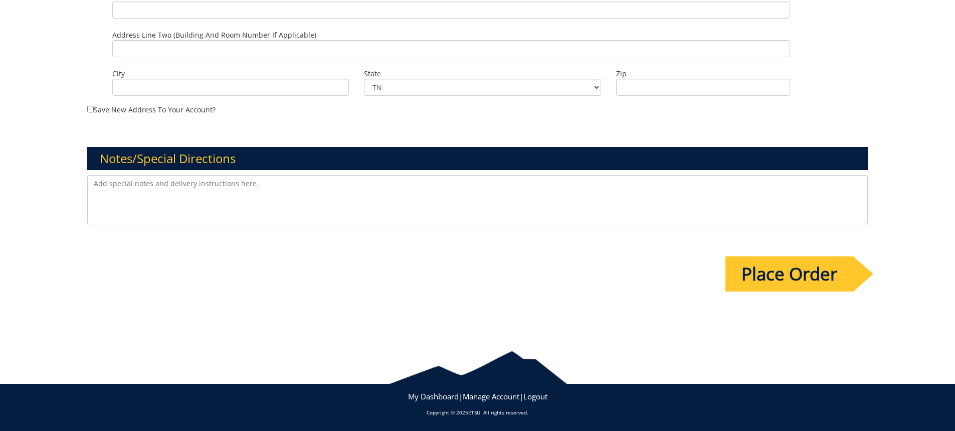
click at [772, 269] on input "Place Order" at bounding box center [790, 273] width 128 height 35
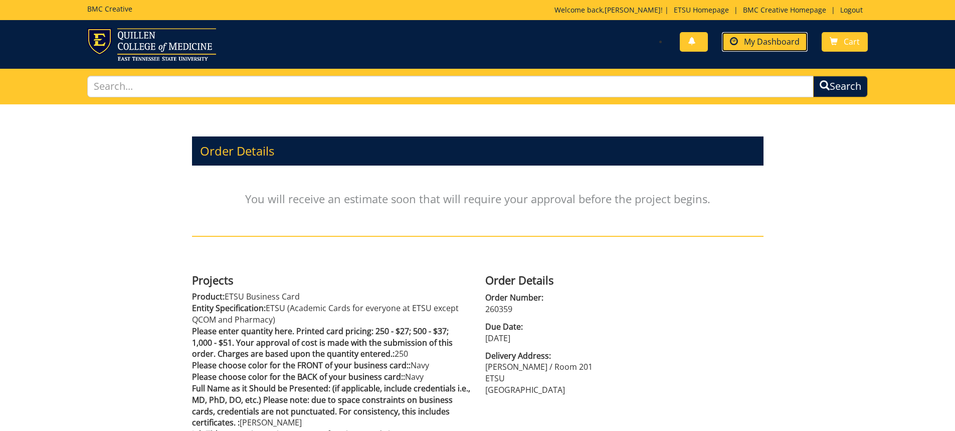
click at [754, 41] on span "My Dashboard" at bounding box center [772, 41] width 56 height 11
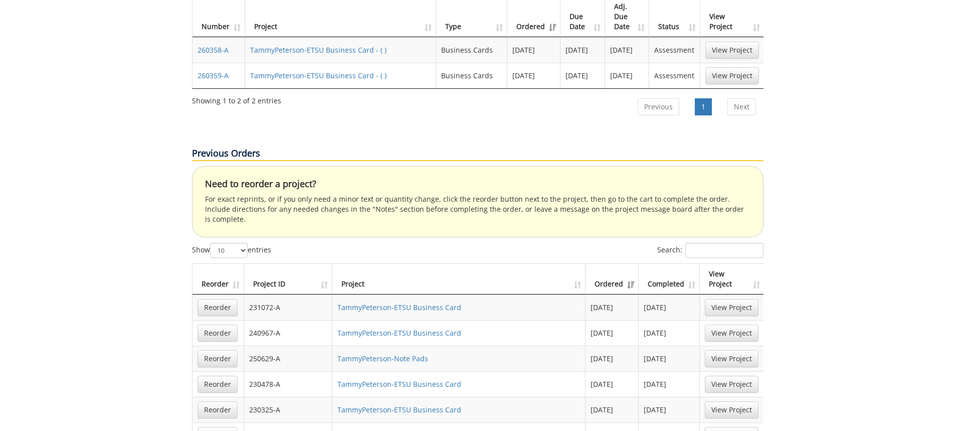
scroll to position [602, 0]
